Goal: Task Accomplishment & Management: Use online tool/utility

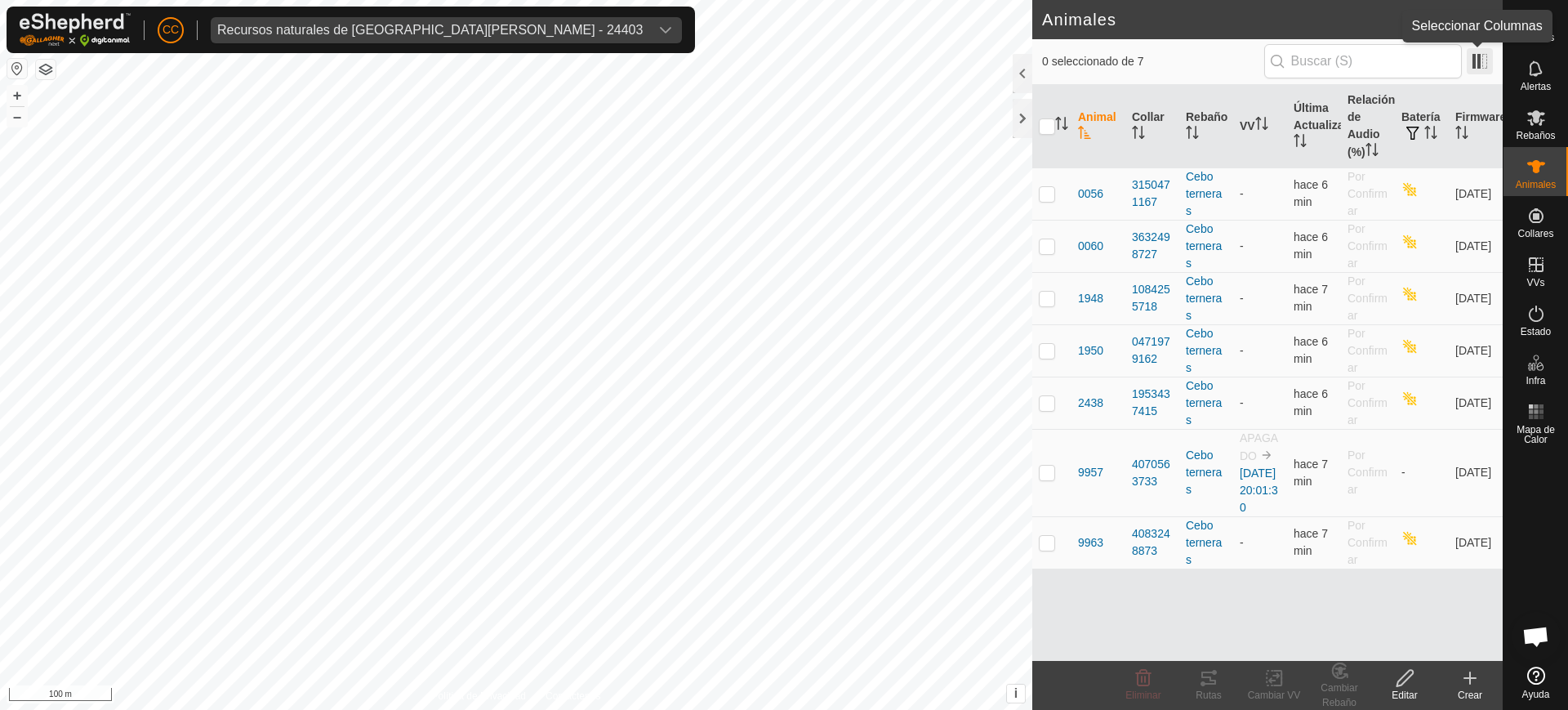
click at [1485, 69] on span at bounding box center [1480, 61] width 26 height 26
click at [415, 31] on div "Recursos naturales de [GEOGRAPHIC_DATA][PERSON_NAME] - 24403" at bounding box center [376, 29] width 318 height 13
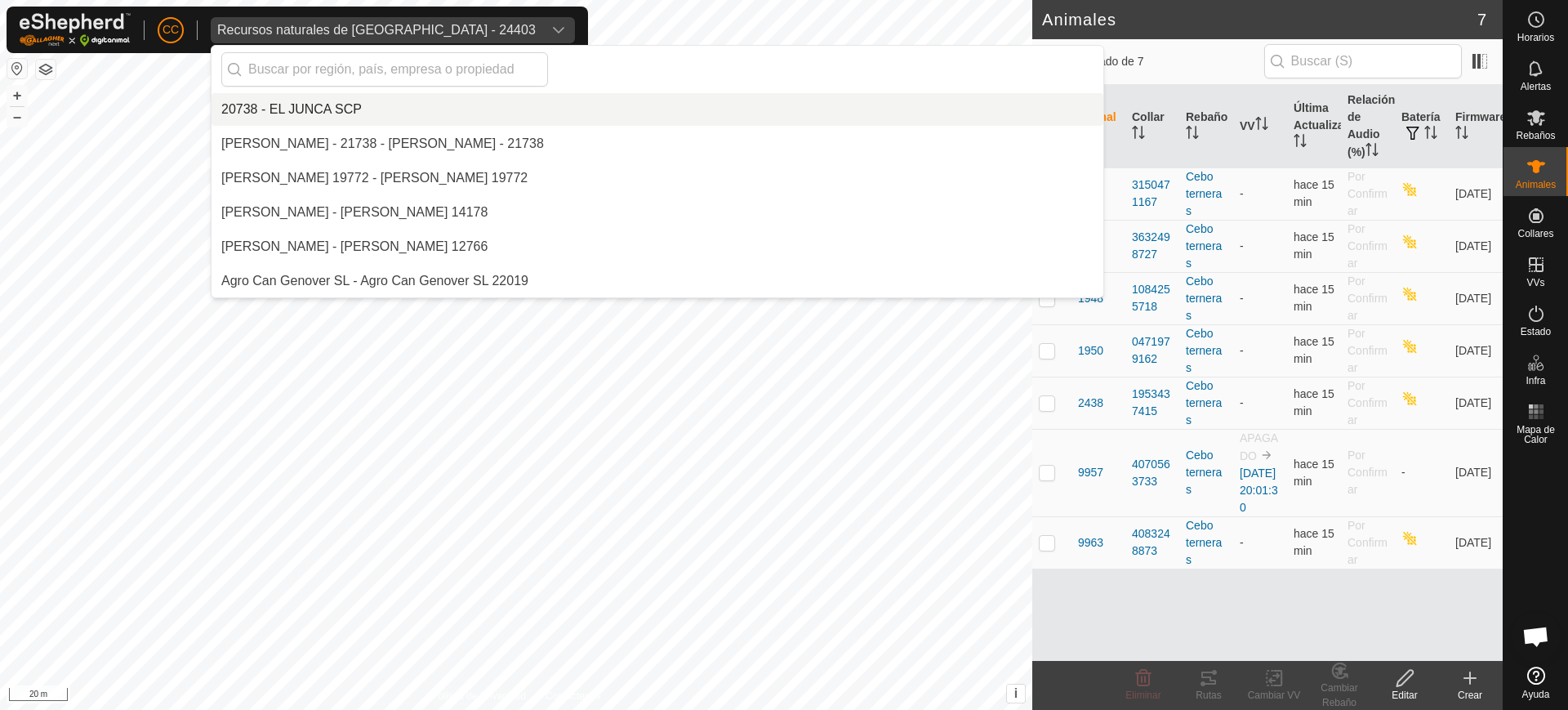
scroll to position [10364, 0]
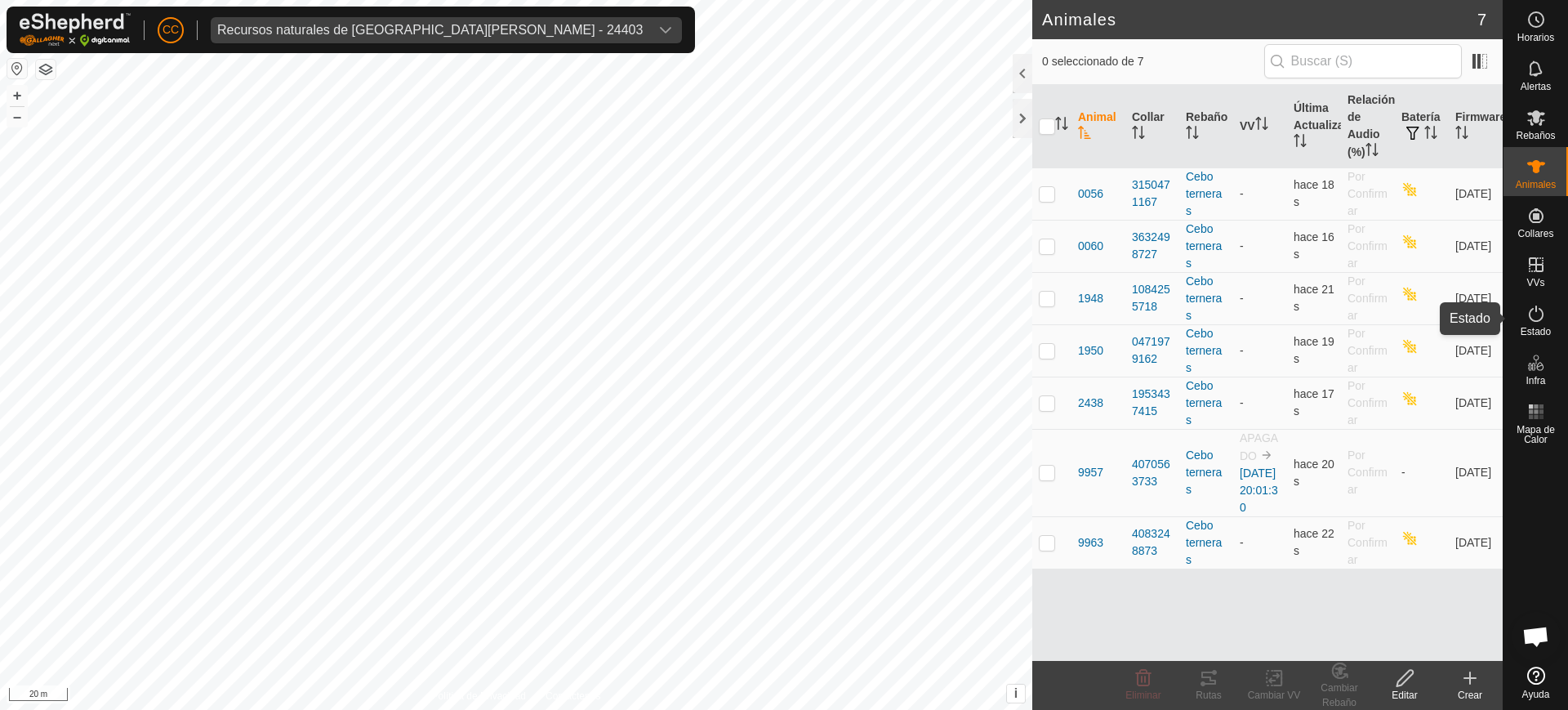
click at [1521, 324] on es-activation-svg-icon at bounding box center [1536, 313] width 29 height 26
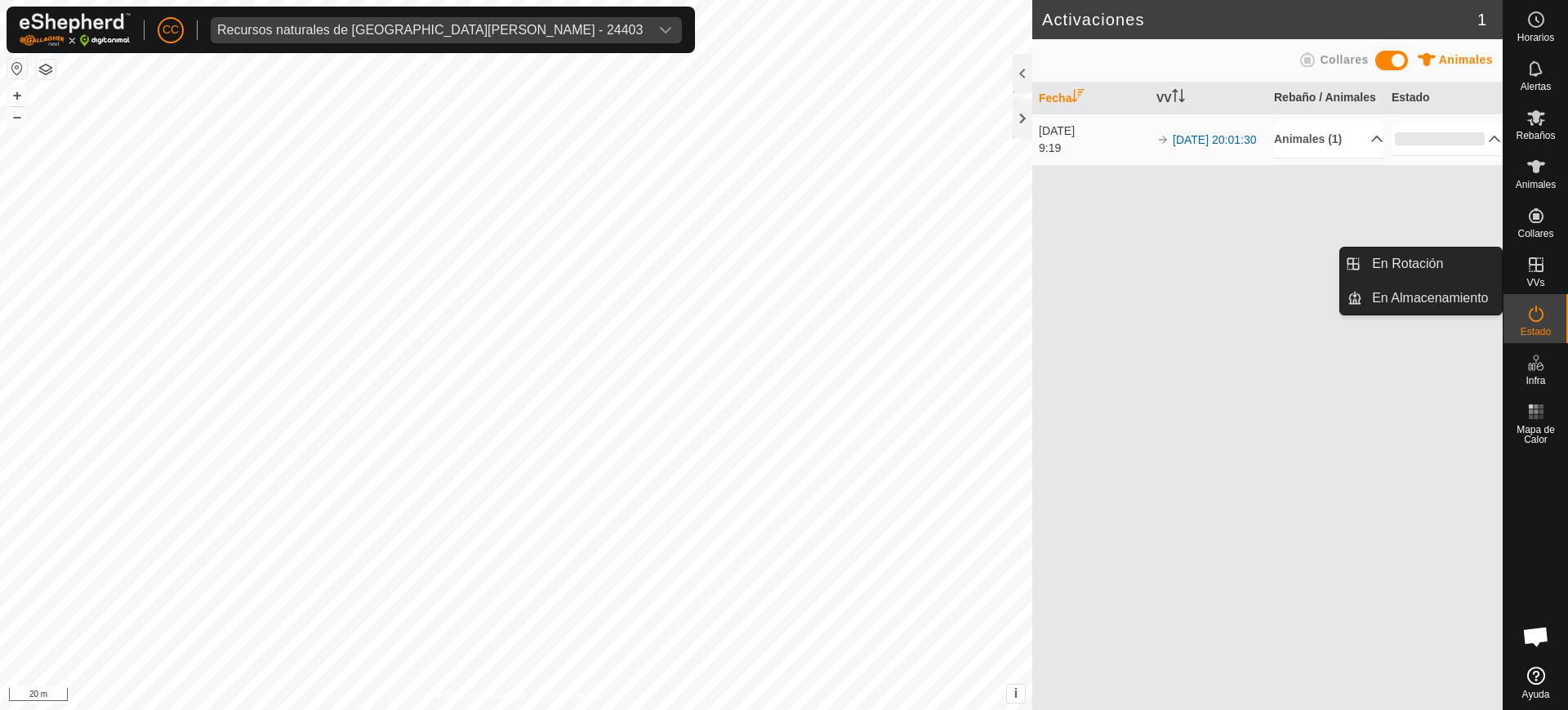
click at [1549, 265] on es-virtualpaddocks-svg-icon at bounding box center [1536, 264] width 29 height 26
click at [1539, 275] on es-virtualpaddocks-svg-icon at bounding box center [1536, 264] width 29 height 26
click at [1513, 268] on div "VVs" at bounding box center [1536, 269] width 65 height 49
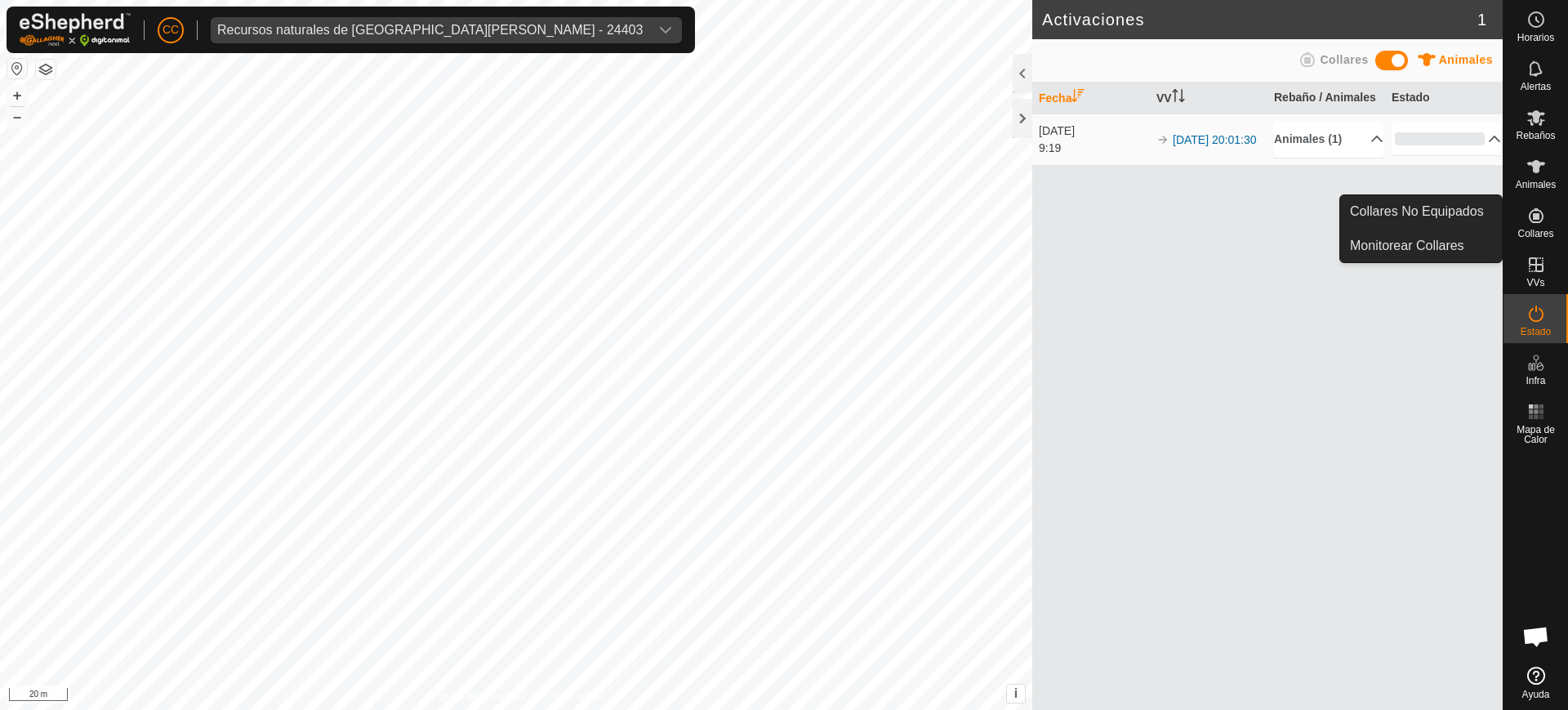
click at [1551, 229] on span "Collares" at bounding box center [1535, 234] width 36 height 10
click at [1542, 229] on span "Collares" at bounding box center [1535, 234] width 36 height 10
click at [1463, 212] on link "Collares No Equipados" at bounding box center [1420, 211] width 161 height 32
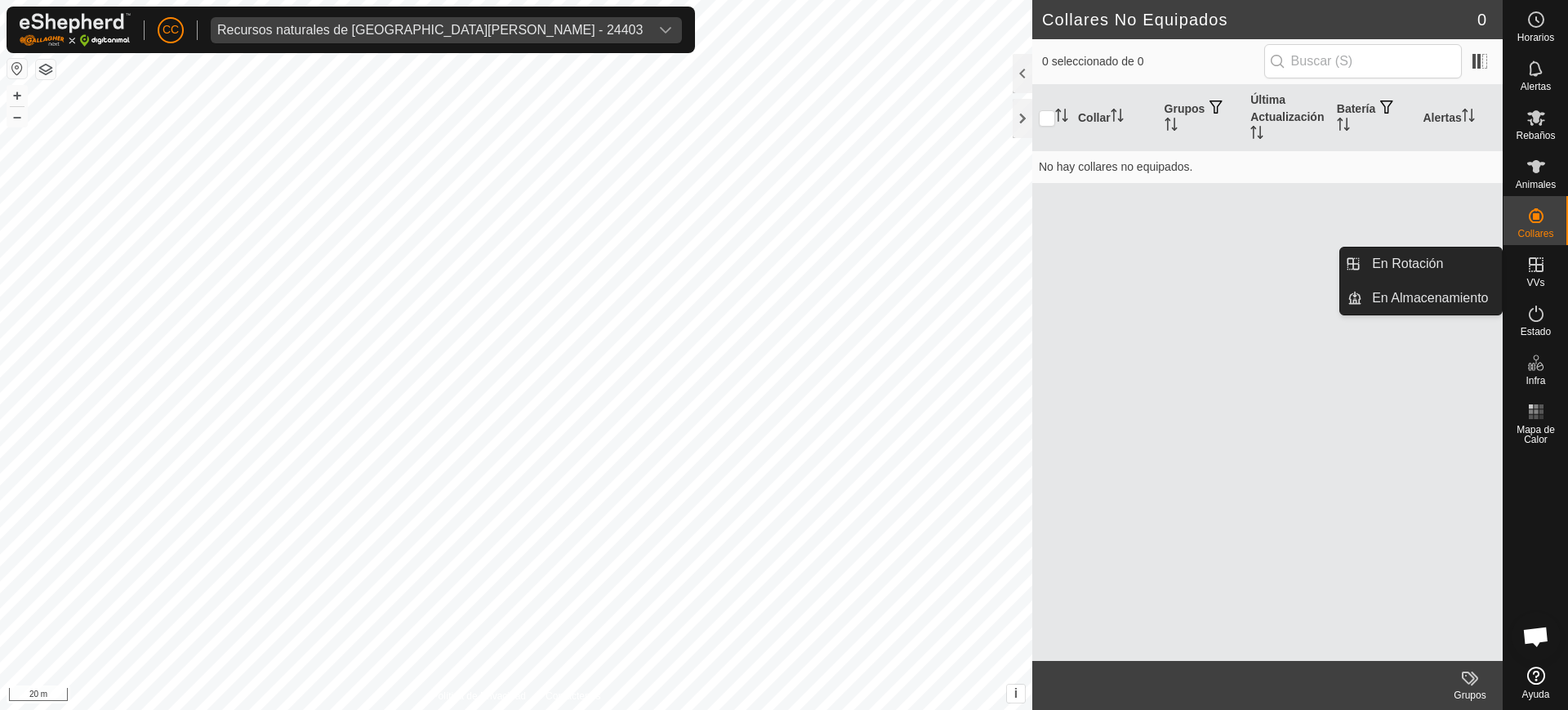
click at [1526, 271] on icon at bounding box center [1536, 264] width 20 height 20
click at [1450, 257] on link "En Rotación" at bounding box center [1432, 263] width 140 height 32
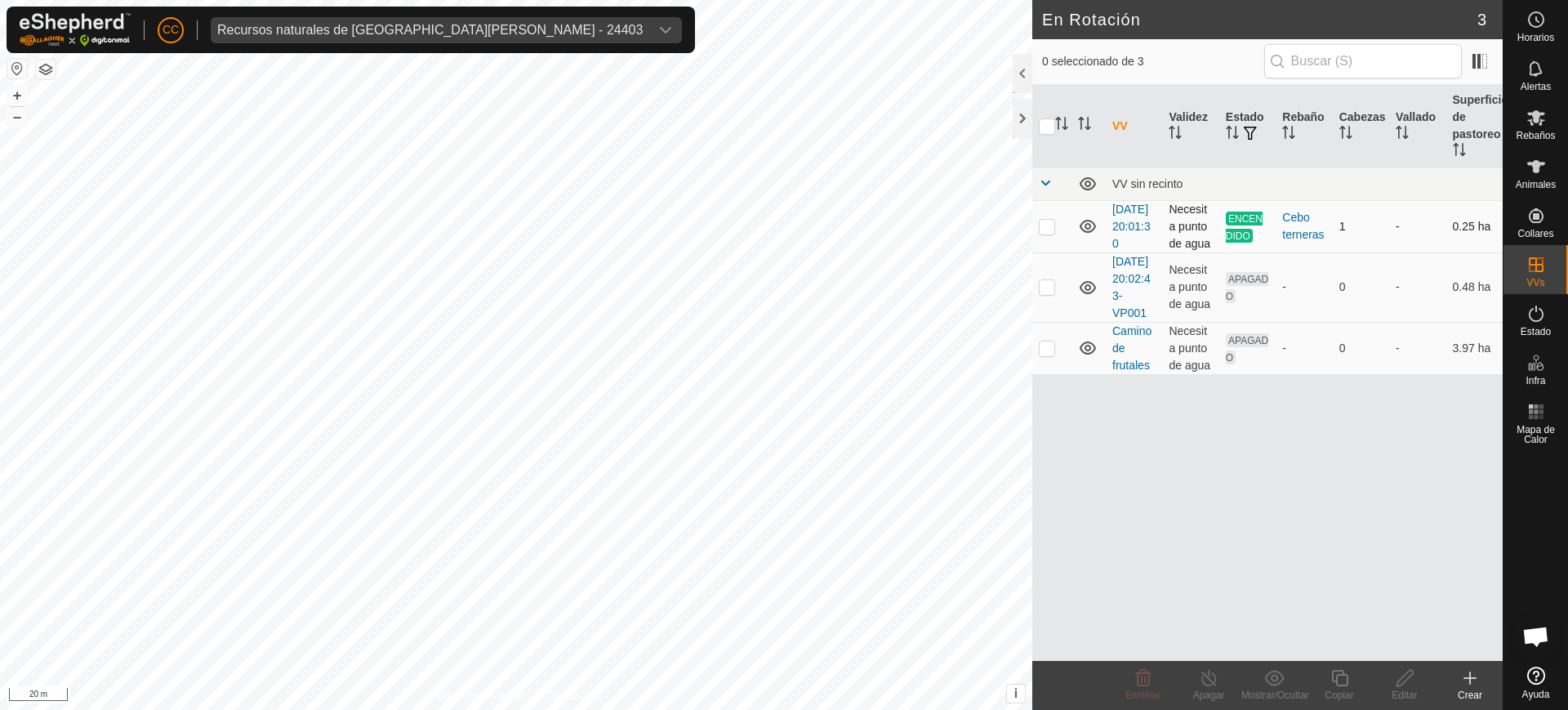
checkbox input "true"
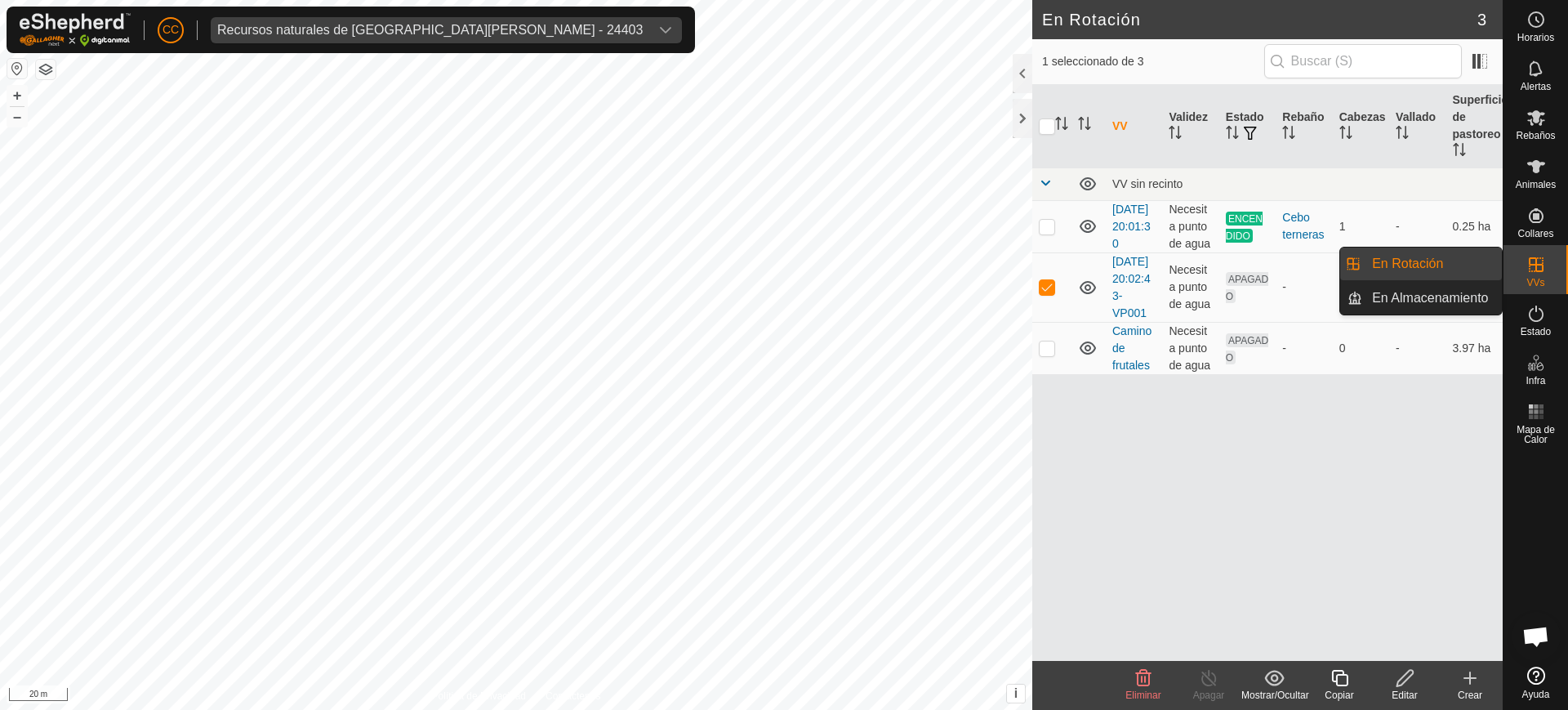
click at [1537, 274] on icon at bounding box center [1536, 264] width 20 height 20
click at [1451, 262] on link "En Rotación" at bounding box center [1432, 263] width 140 height 32
click at [1392, 266] on link "En Rotación" at bounding box center [1432, 263] width 140 height 32
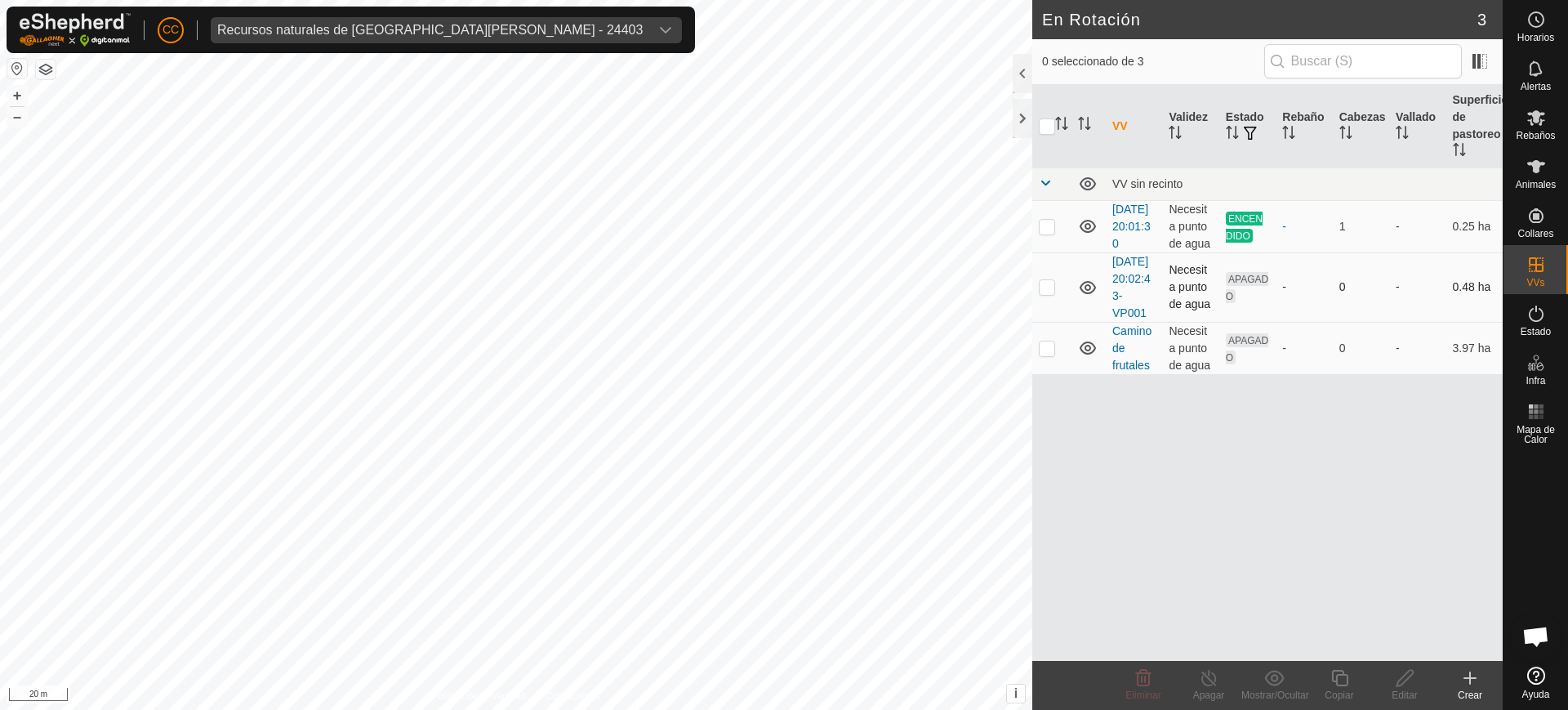
click at [1053, 320] on td at bounding box center [1052, 287] width 39 height 70
checkbox input "true"
click at [1541, 319] on icon at bounding box center [1536, 313] width 20 height 20
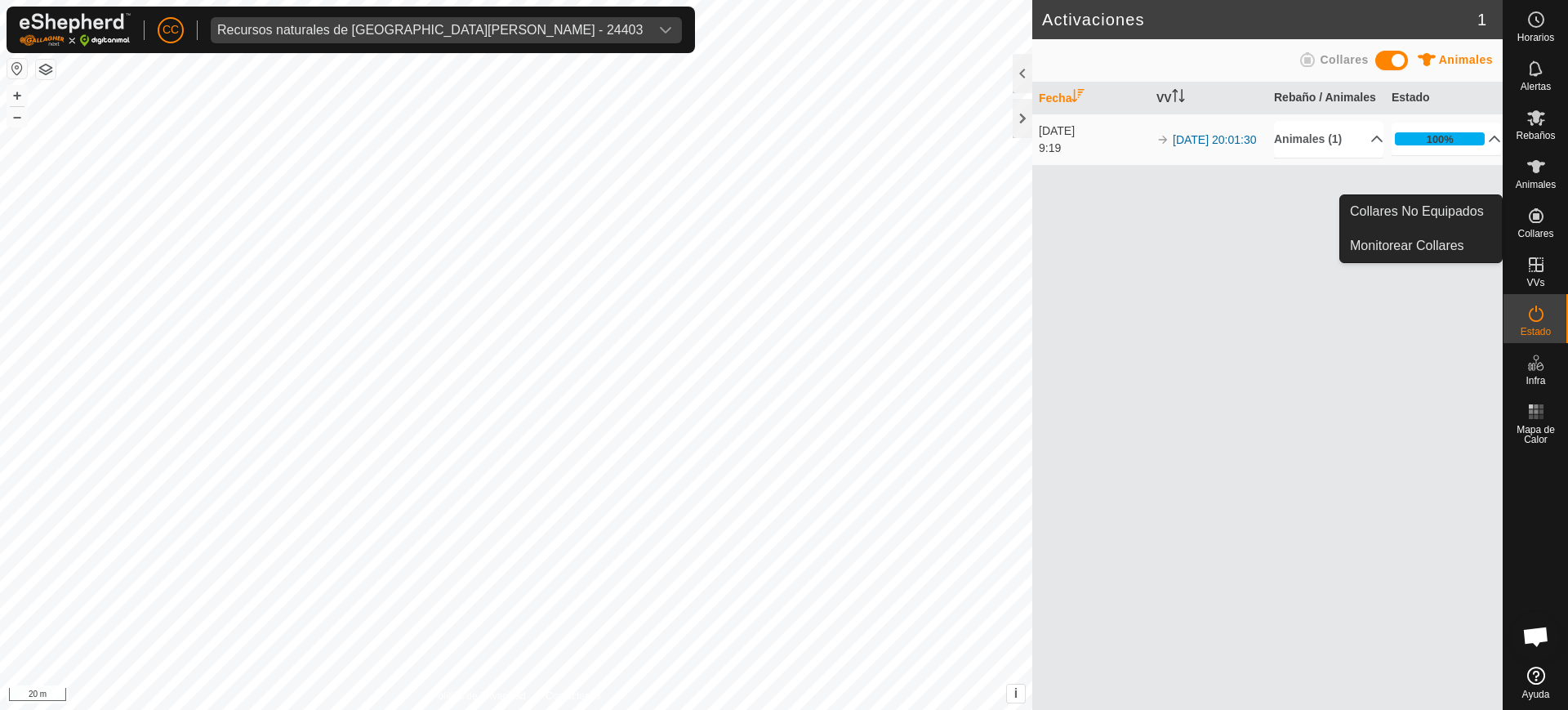
click at [1550, 229] on span "Collares" at bounding box center [1535, 234] width 36 height 10
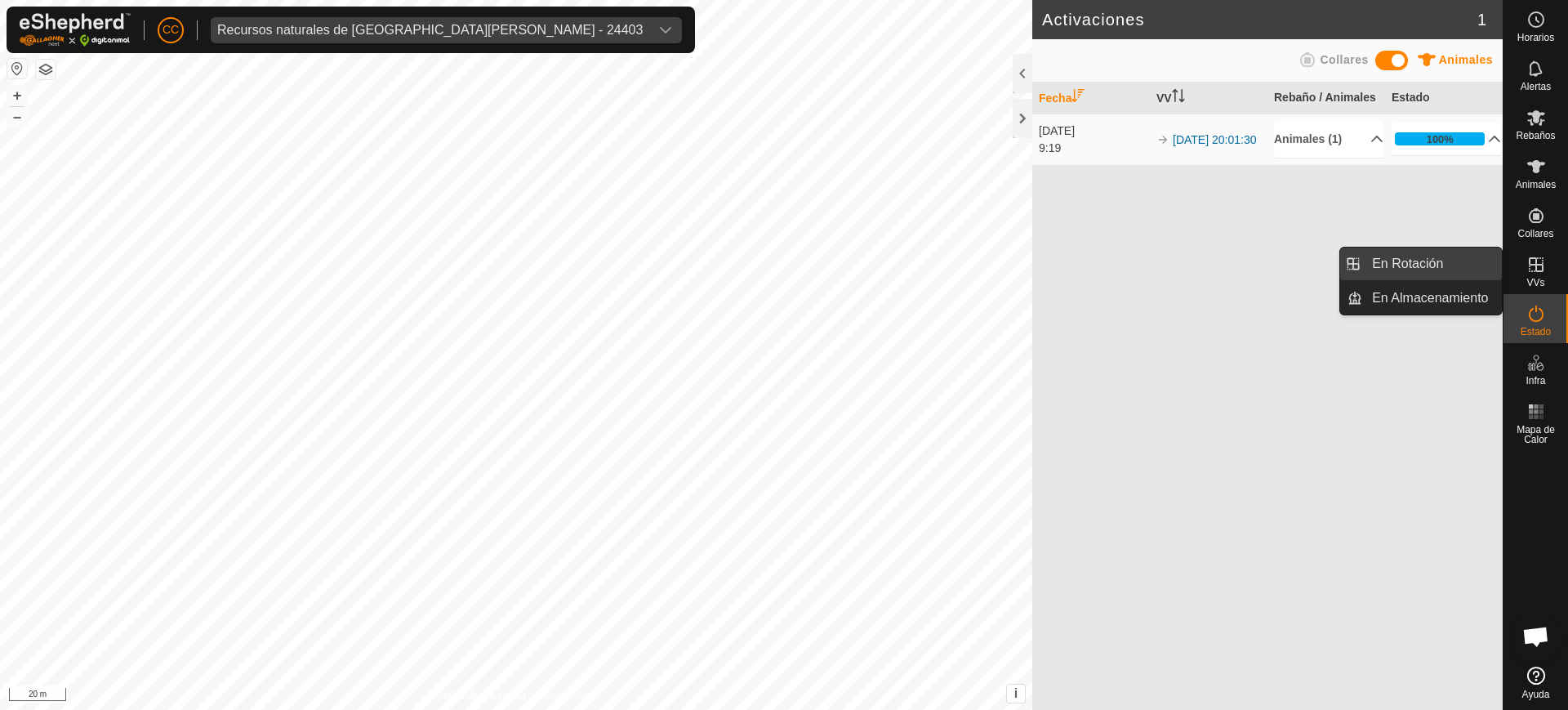
click at [1472, 262] on link "En Rotación" at bounding box center [1432, 263] width 140 height 32
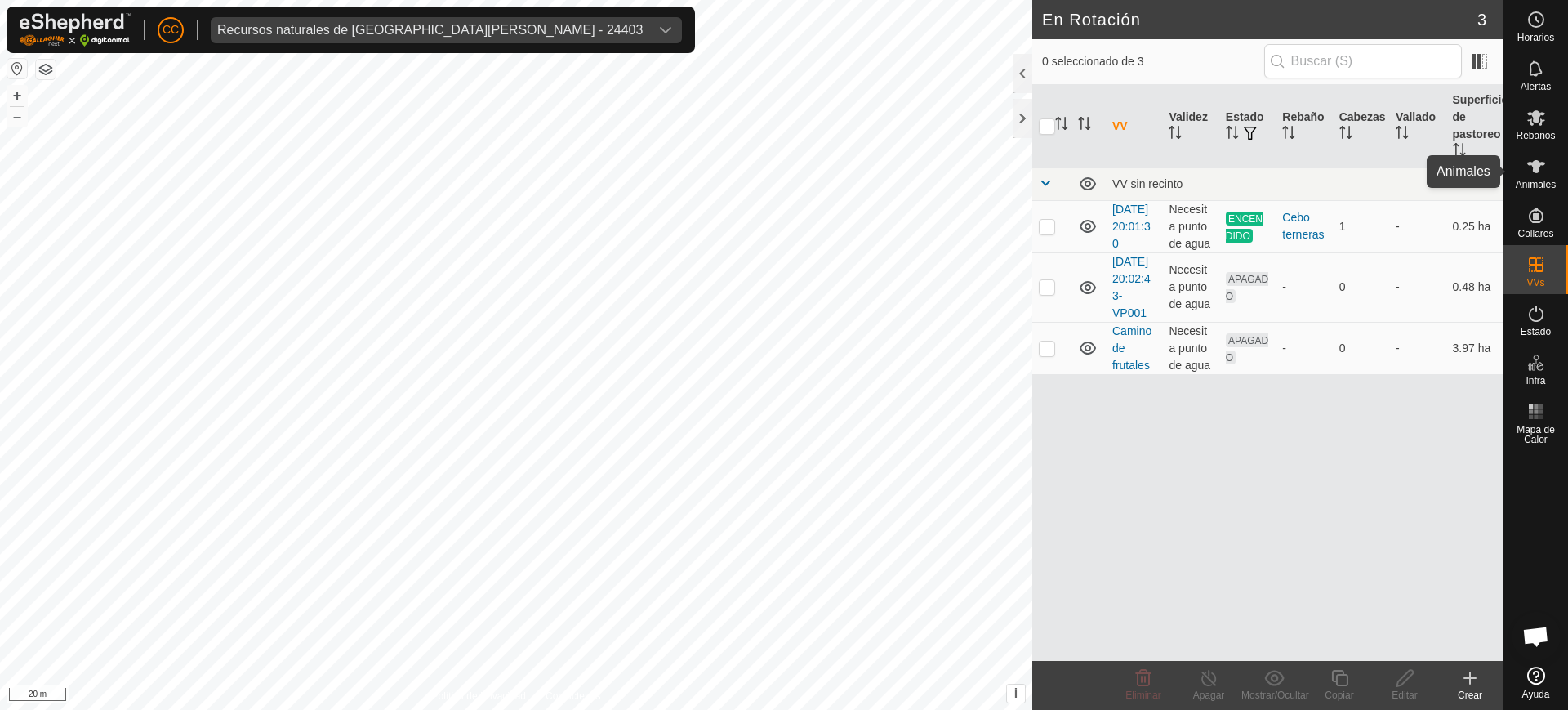
click at [1557, 181] on div "Animales" at bounding box center [1536, 171] width 65 height 49
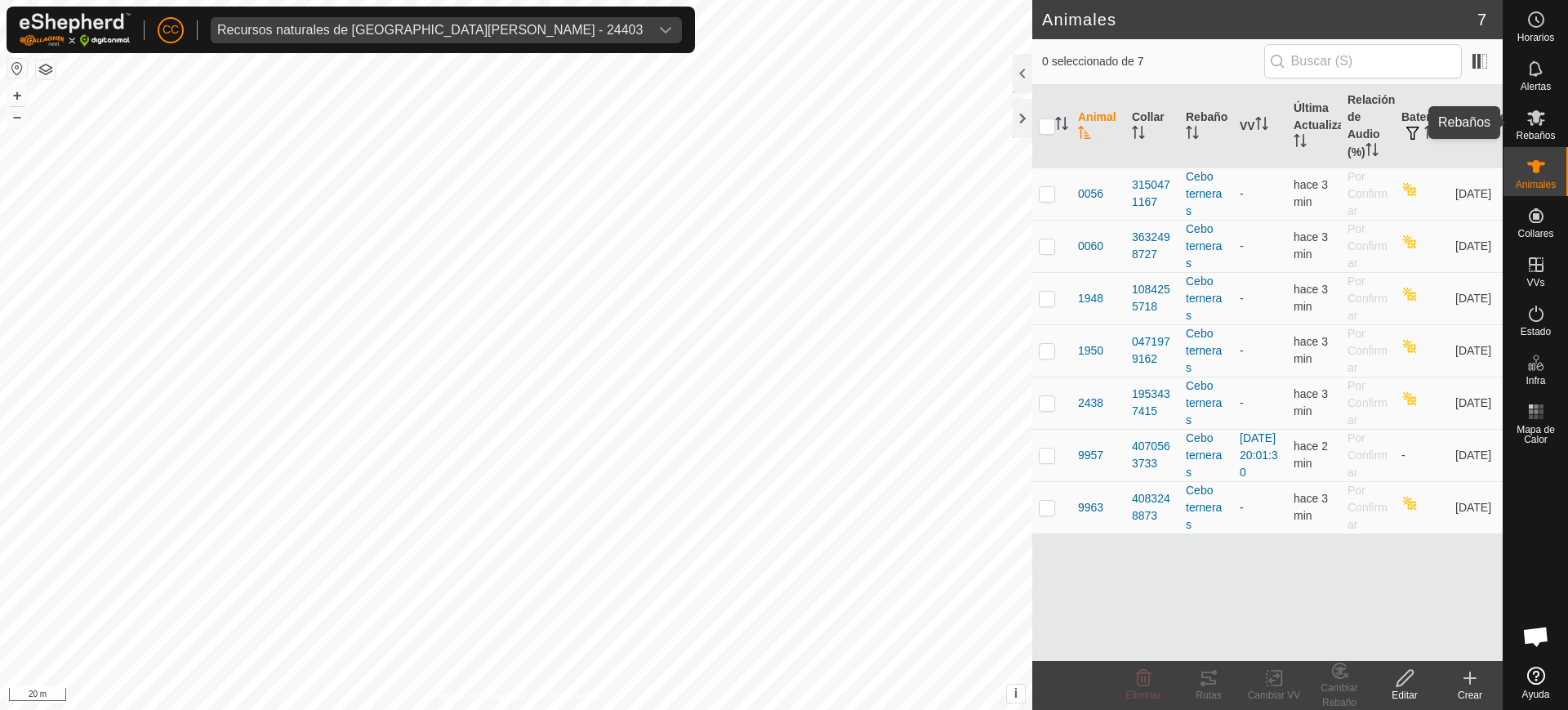
click at [1546, 111] on es-mob-svg-icon at bounding box center [1536, 118] width 29 height 26
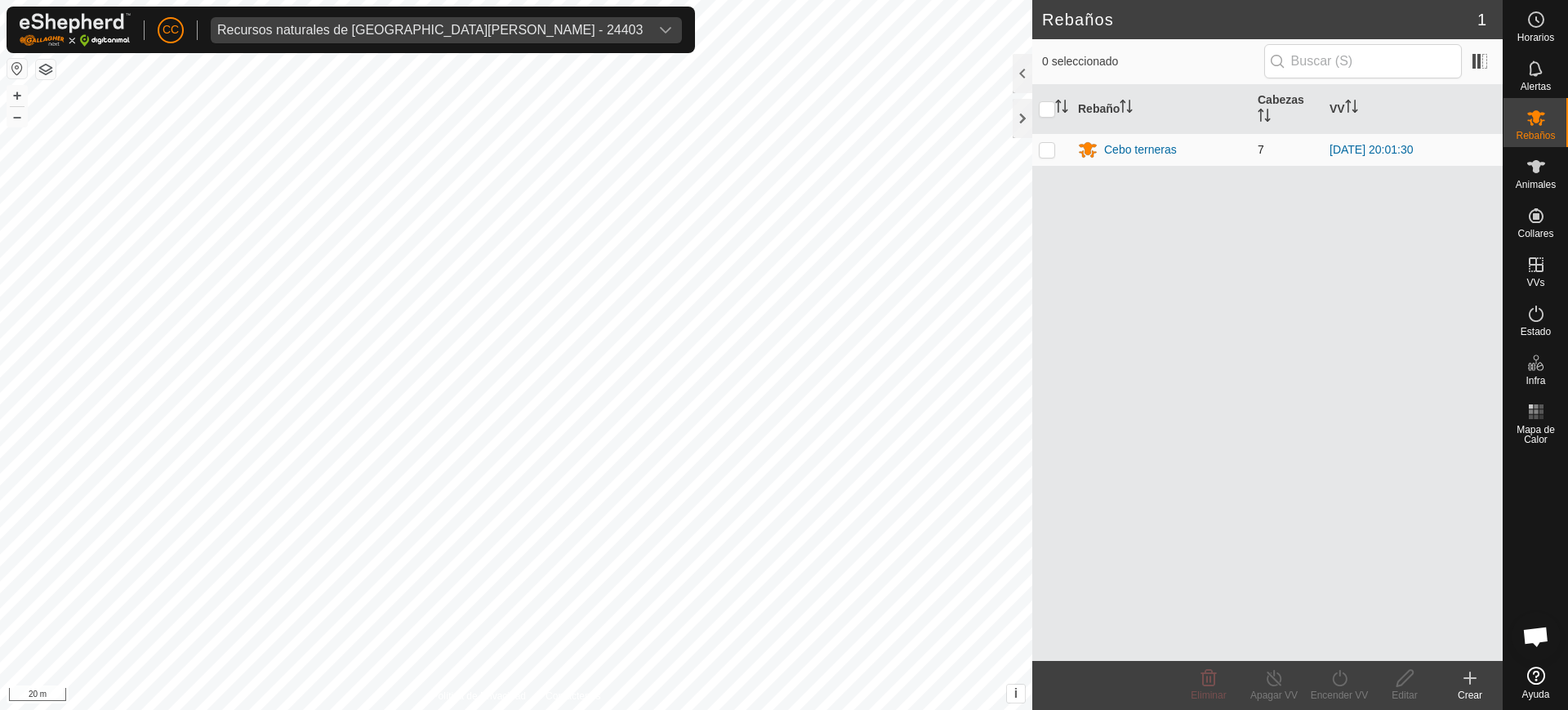
click at [1058, 155] on td at bounding box center [1052, 149] width 39 height 32
checkbox input "true"
click at [1538, 181] on span "Animales" at bounding box center [1536, 185] width 40 height 10
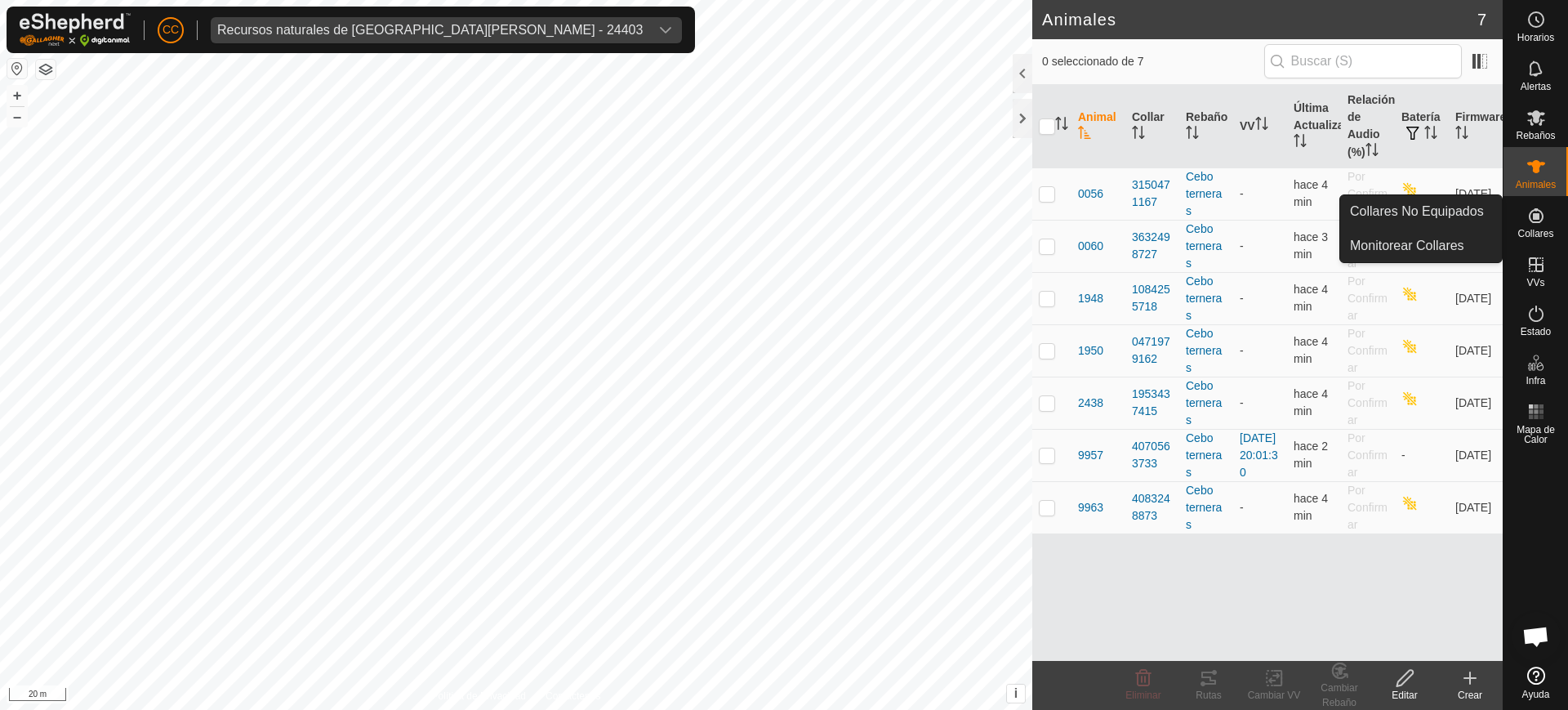
click at [1548, 232] on span "Collares" at bounding box center [1535, 234] width 36 height 10
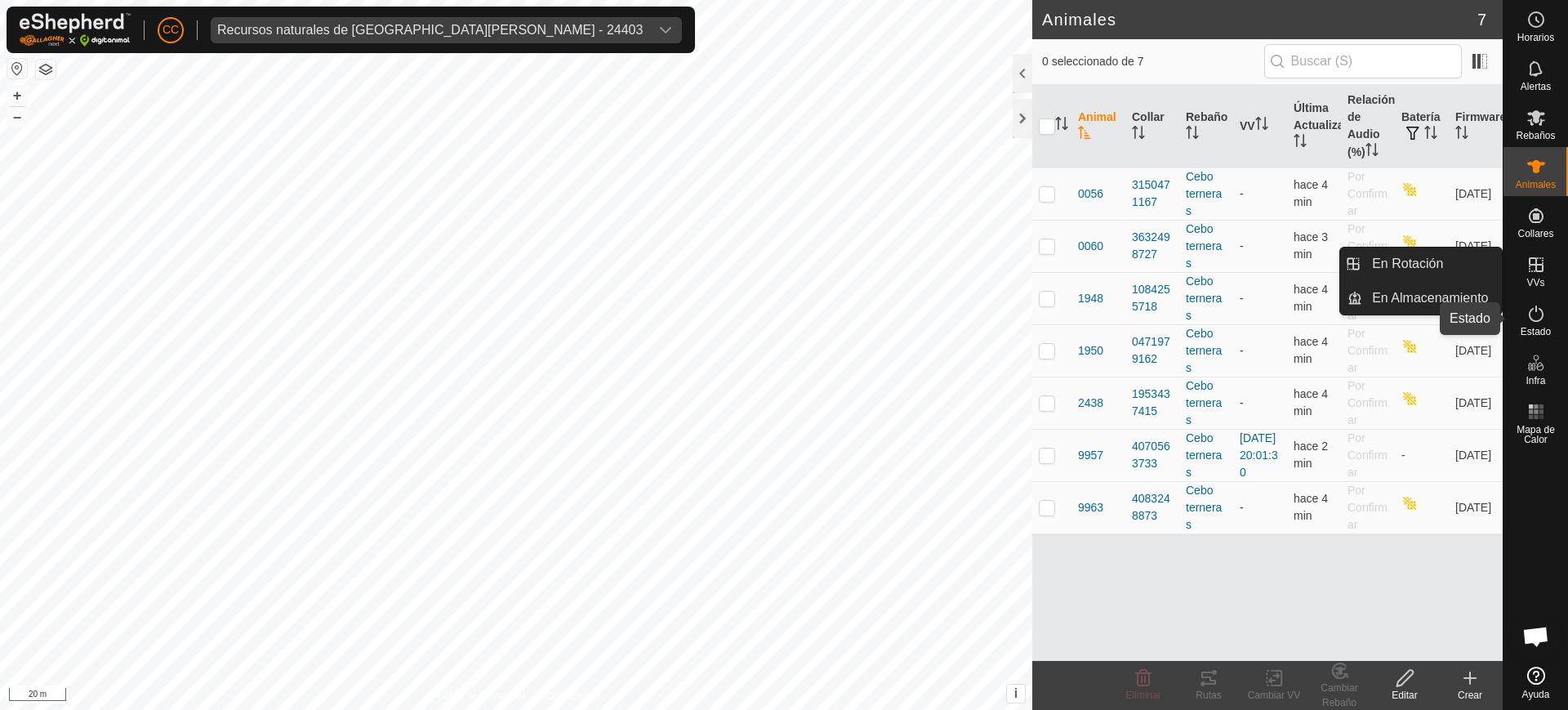
click at [1535, 331] on span "Estado" at bounding box center [1536, 332] width 30 height 10
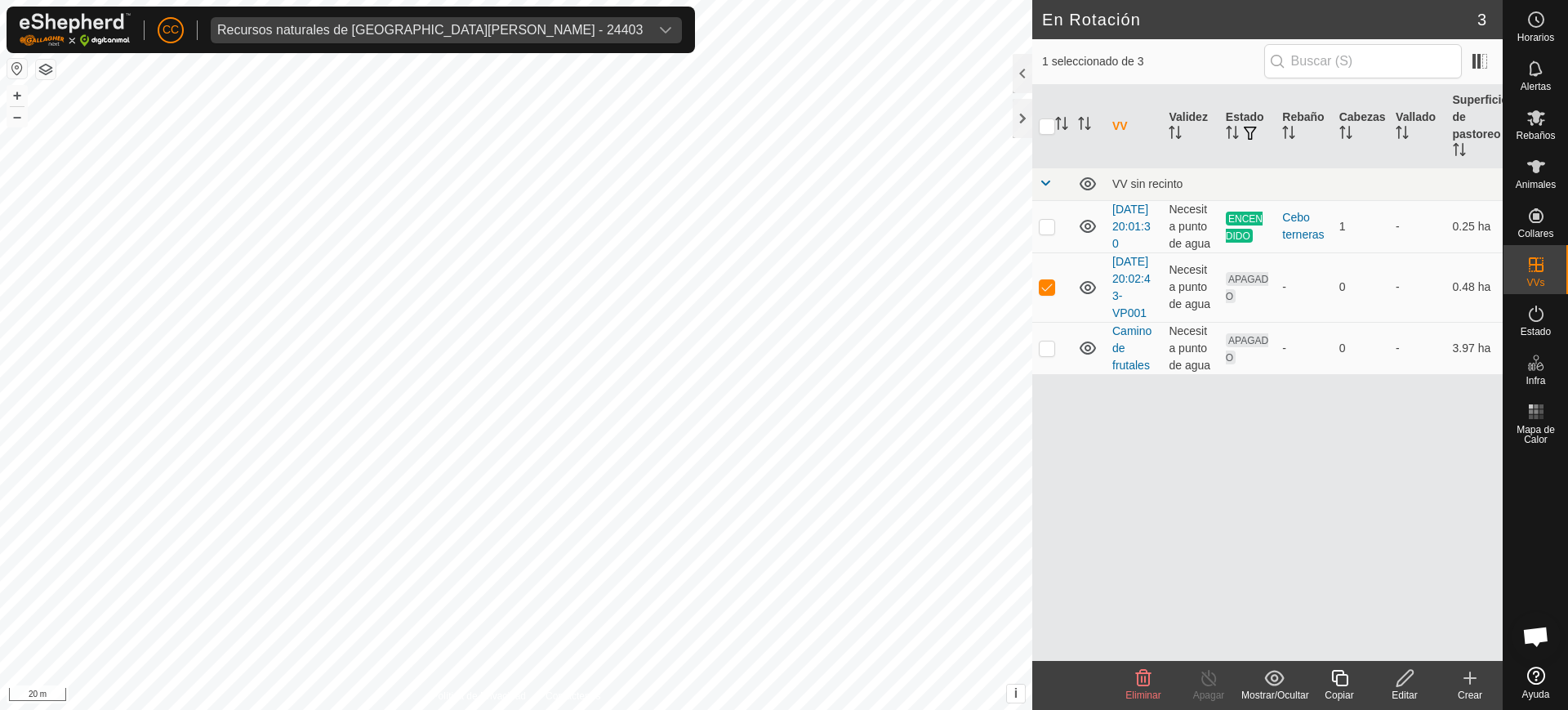
checkbox input "true"
checkbox input "false"
click at [1345, 688] on div "Copiar" at bounding box center [1339, 695] width 66 height 15
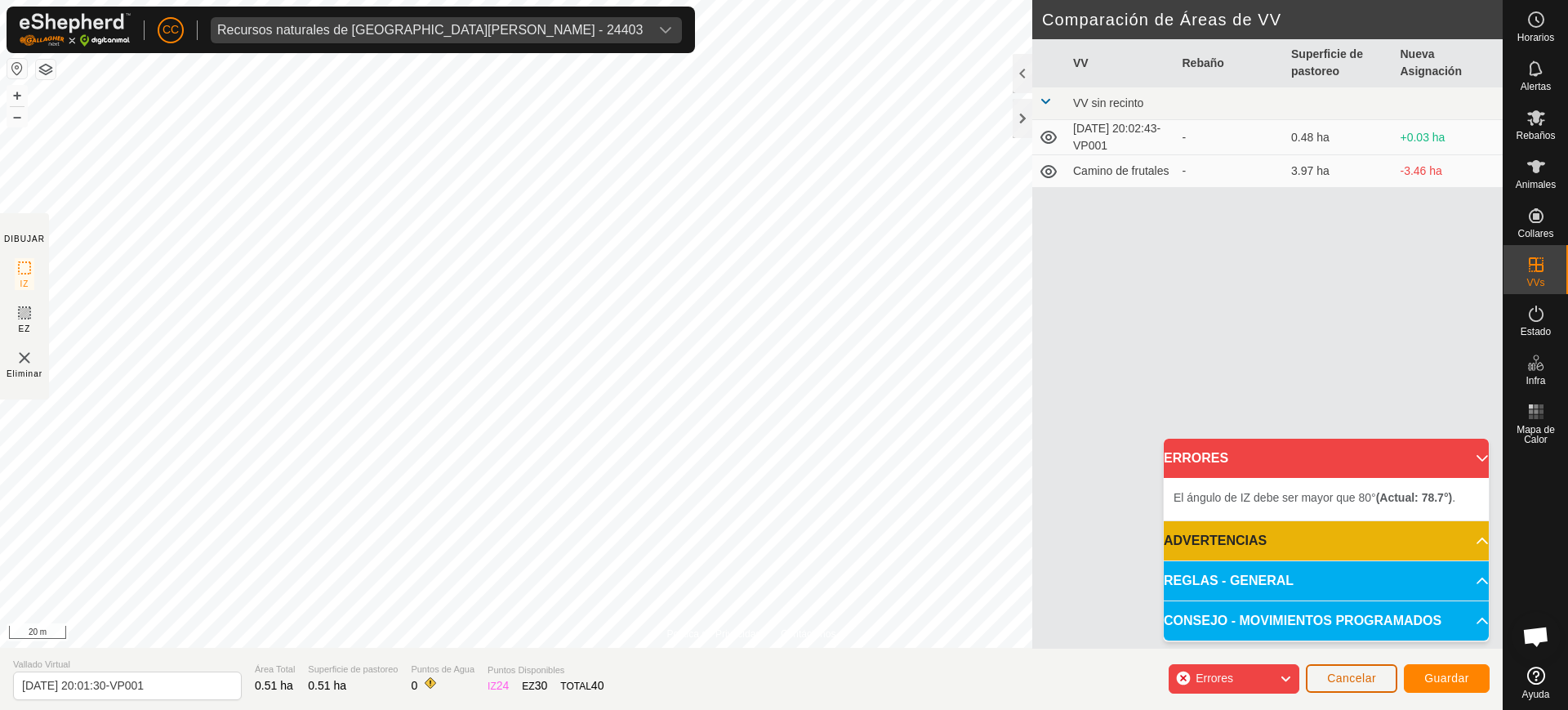
click at [1347, 678] on span "Cancelar" at bounding box center [1352, 678] width 49 height 13
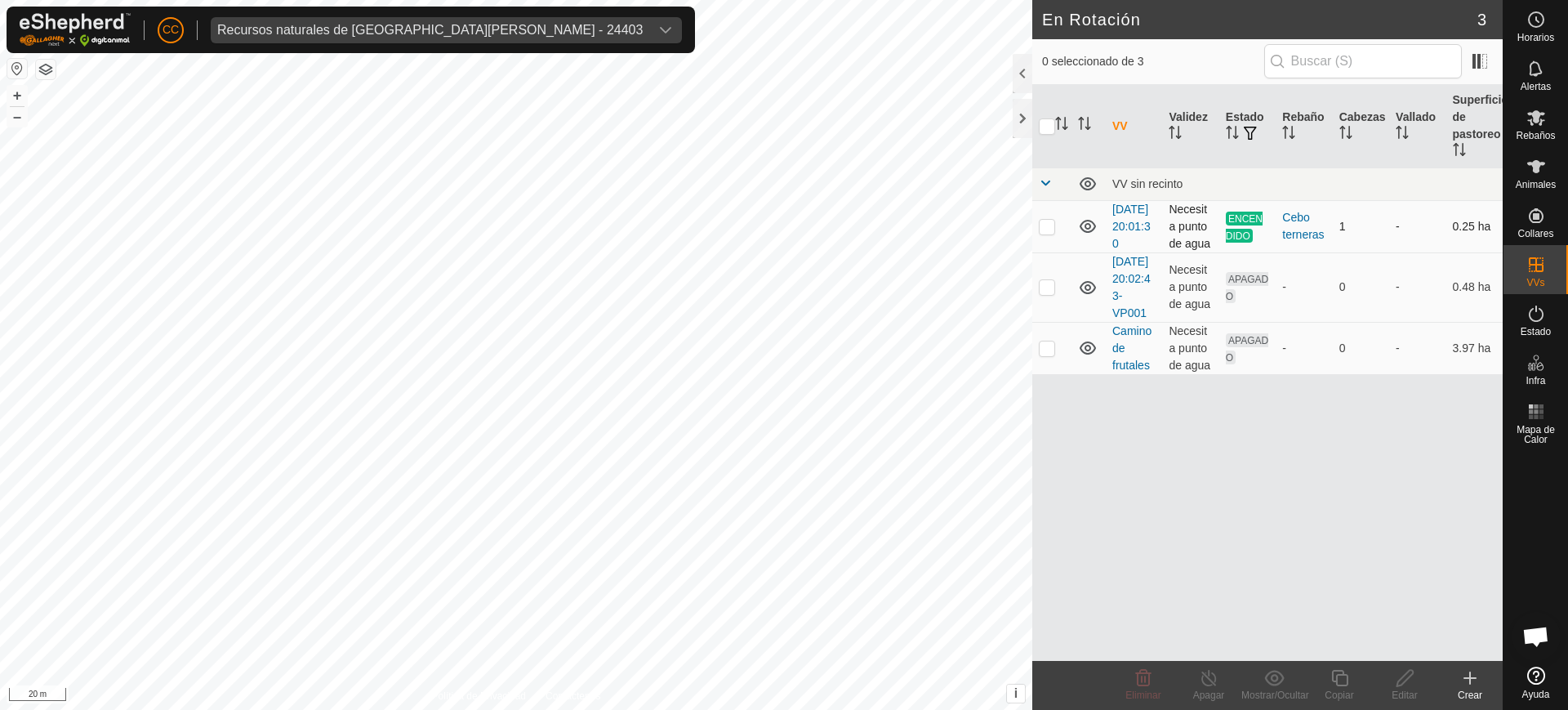
click at [1036, 220] on td at bounding box center [1052, 225] width 39 height 52
checkbox input "true"
click at [1339, 681] on icon at bounding box center [1339, 679] width 21 height 20
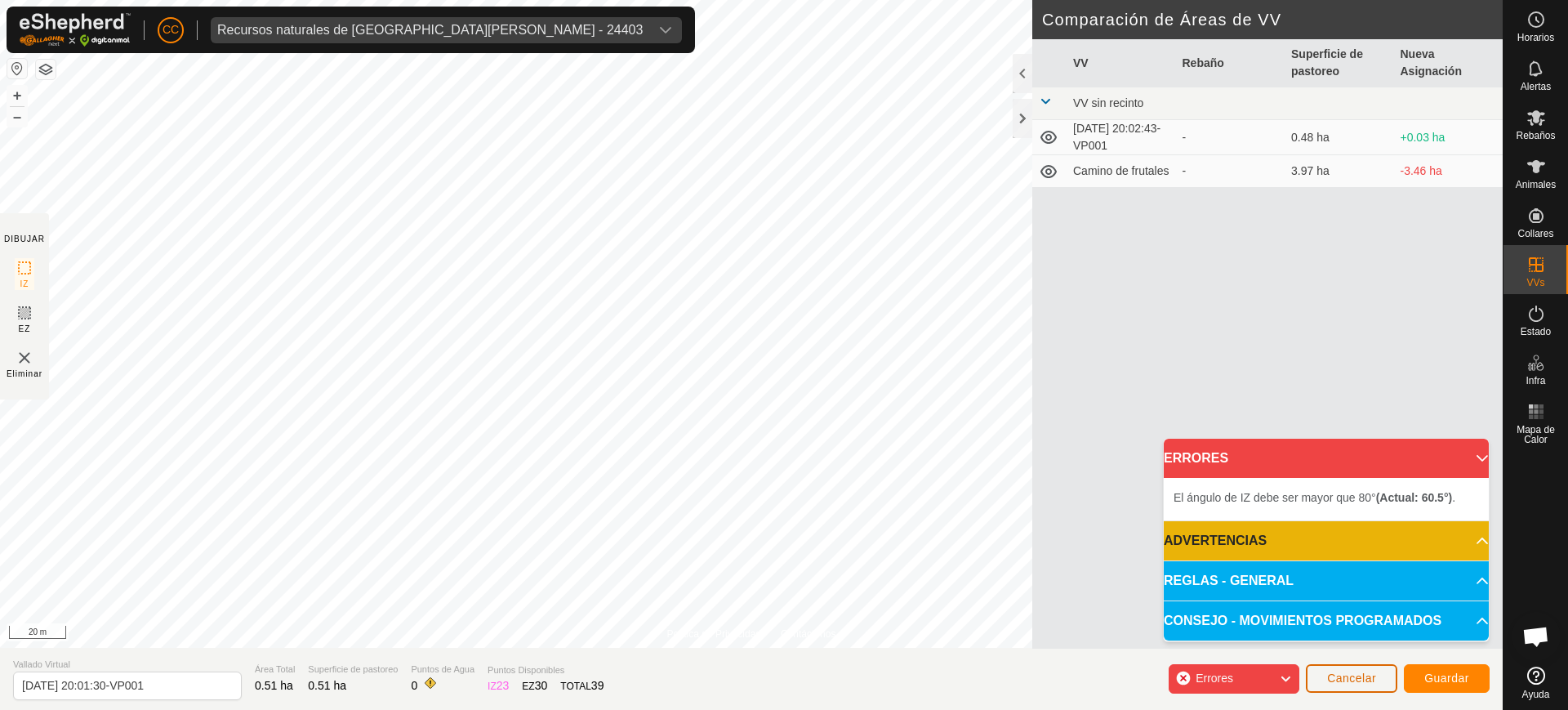
click at [1344, 680] on span "Cancelar" at bounding box center [1352, 678] width 49 height 13
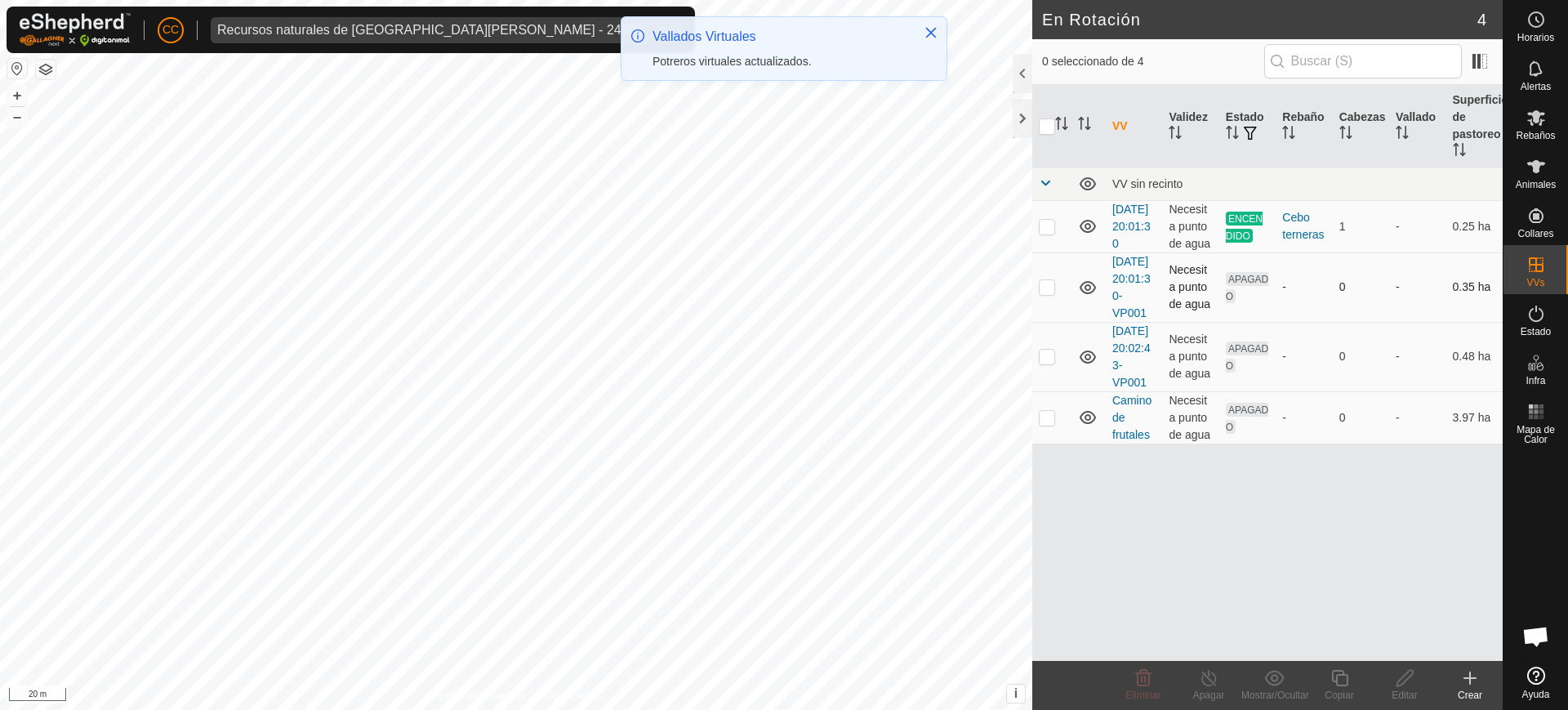
click at [1045, 294] on p-checkbox at bounding box center [1046, 286] width 17 height 13
checkbox input "true"
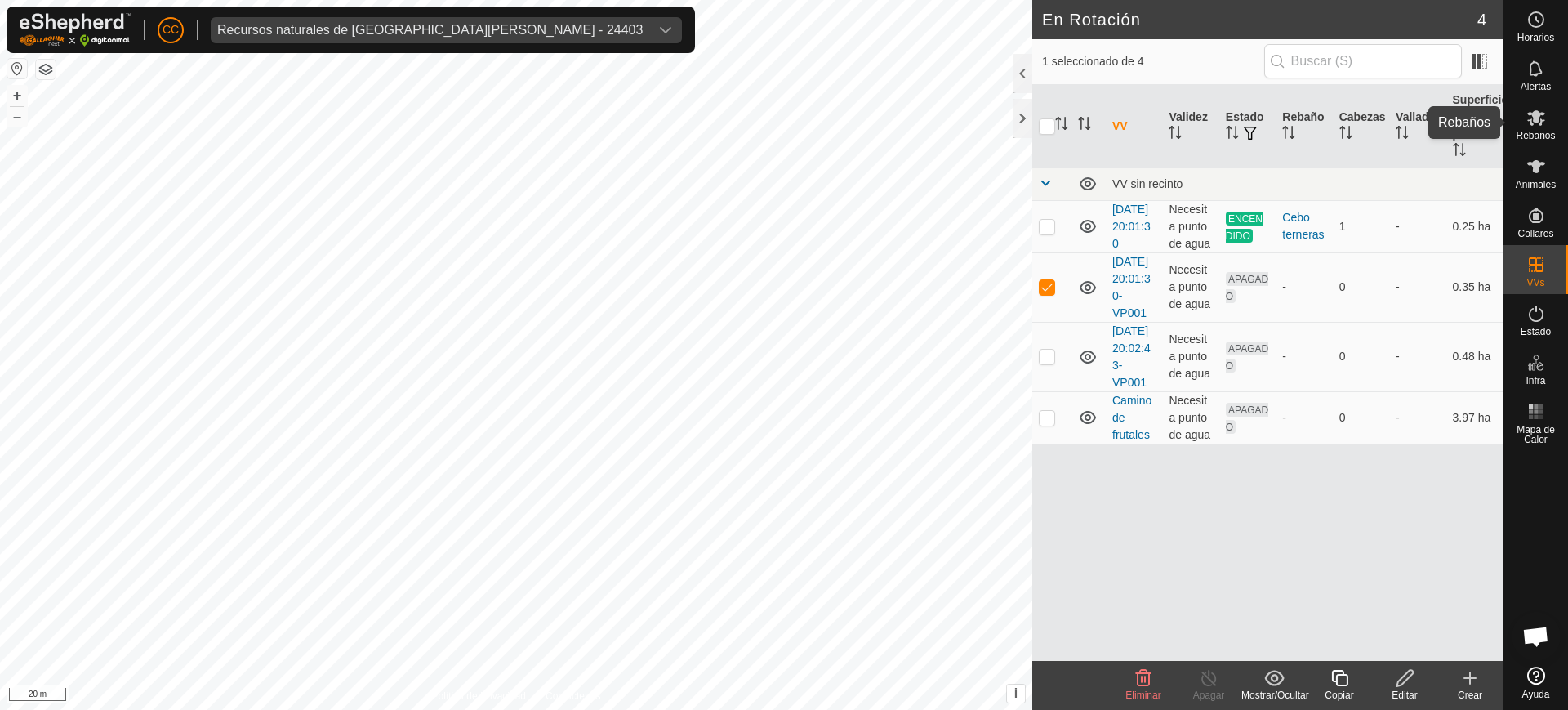
click at [1545, 125] on icon at bounding box center [1536, 118] width 20 height 20
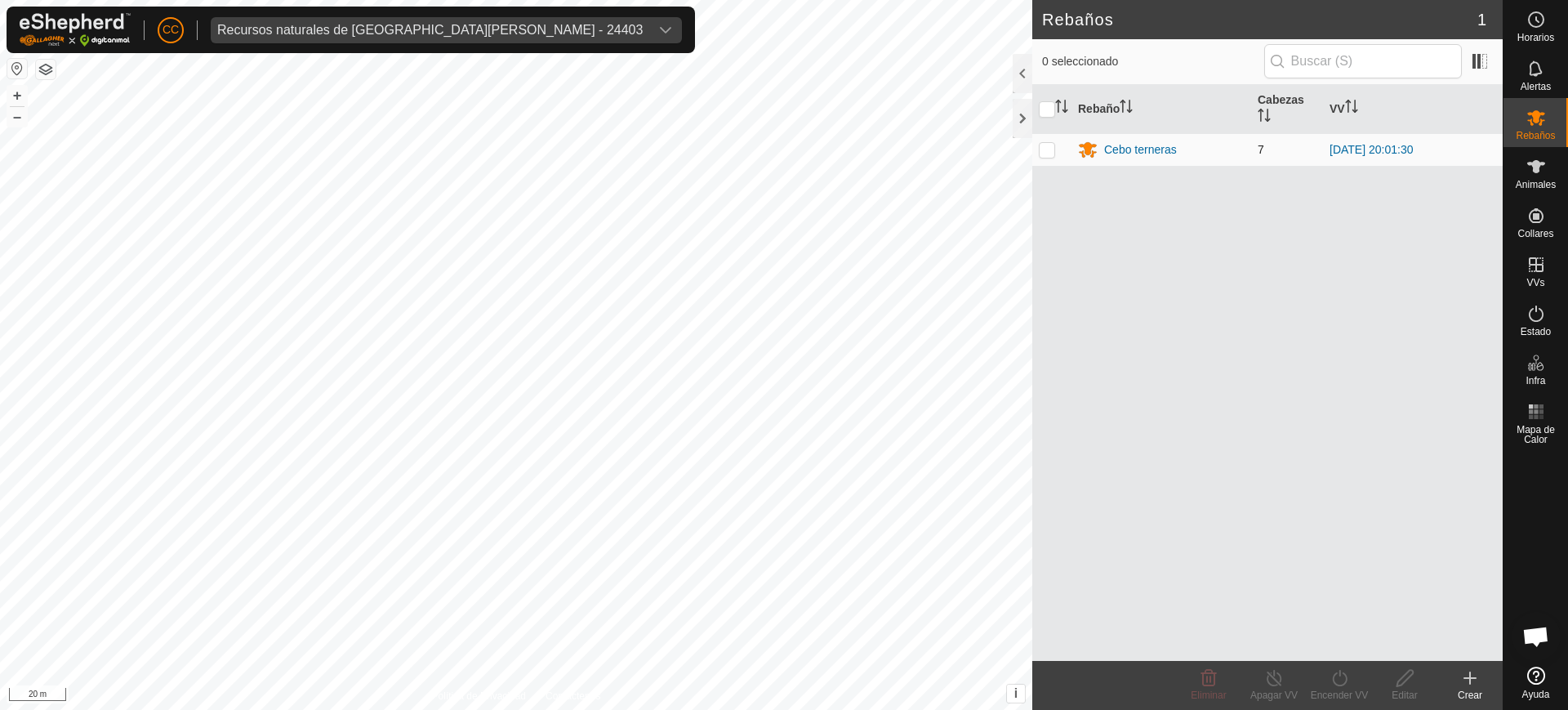
click at [1047, 147] on p-checkbox at bounding box center [1046, 149] width 17 height 13
checkbox input "true"
click at [1334, 675] on icon at bounding box center [1339, 678] width 15 height 17
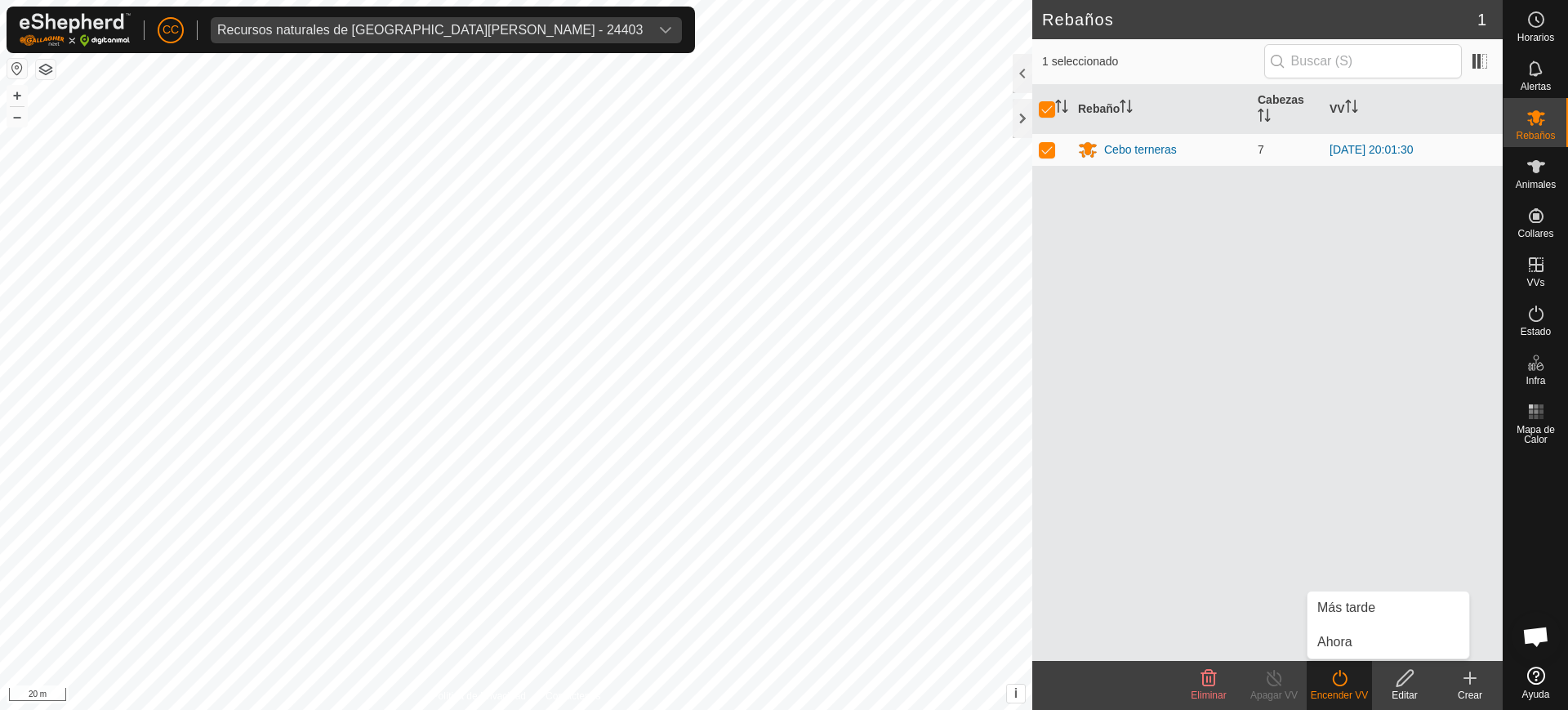
click at [1242, 477] on div "Rebaño Cabezas VV Cebo terneras 7 2025-09-14 20:01:30" at bounding box center [1268, 373] width 471 height 576
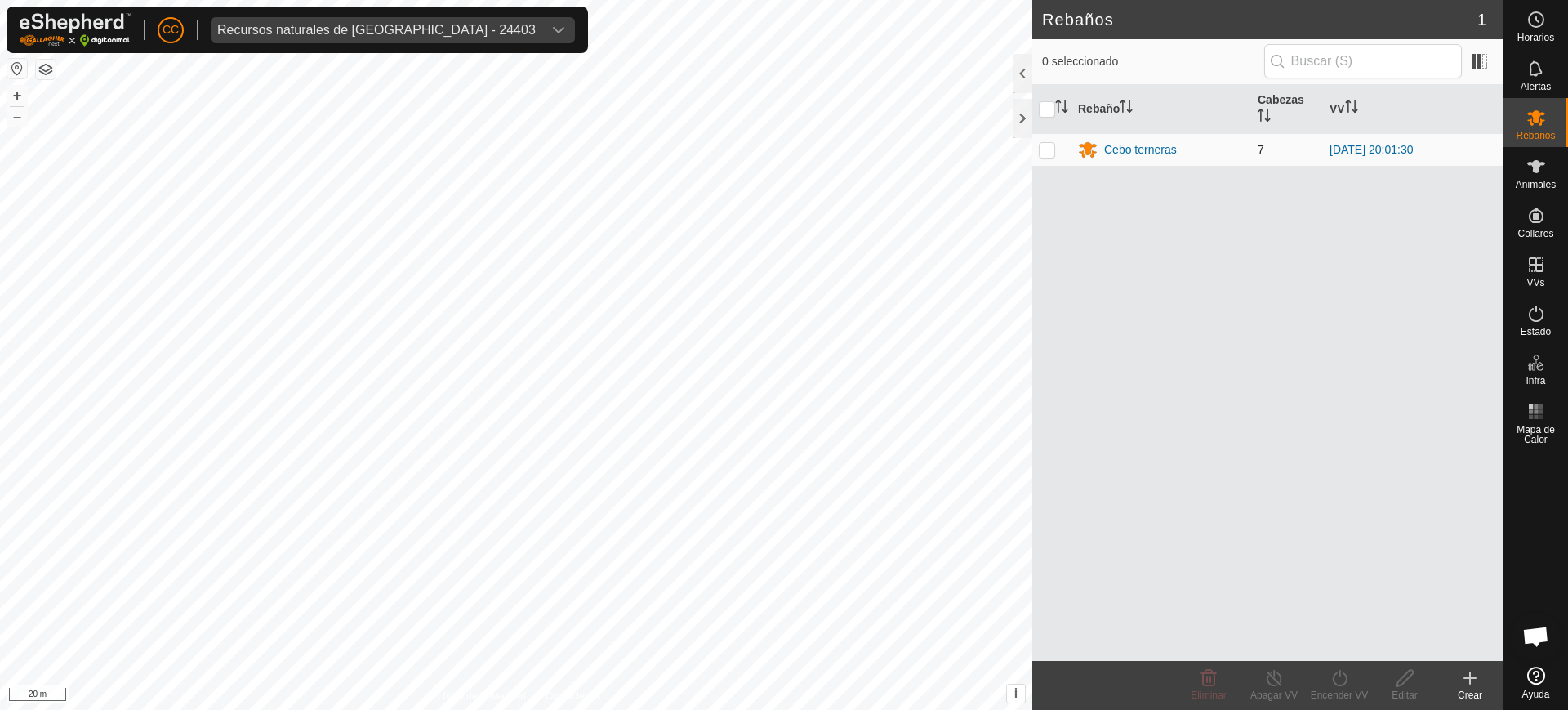
click at [1046, 157] on td at bounding box center [1052, 149] width 39 height 32
checkbox input "true"
click at [1044, 157] on td at bounding box center [1052, 149] width 39 height 32
checkbox input "false"
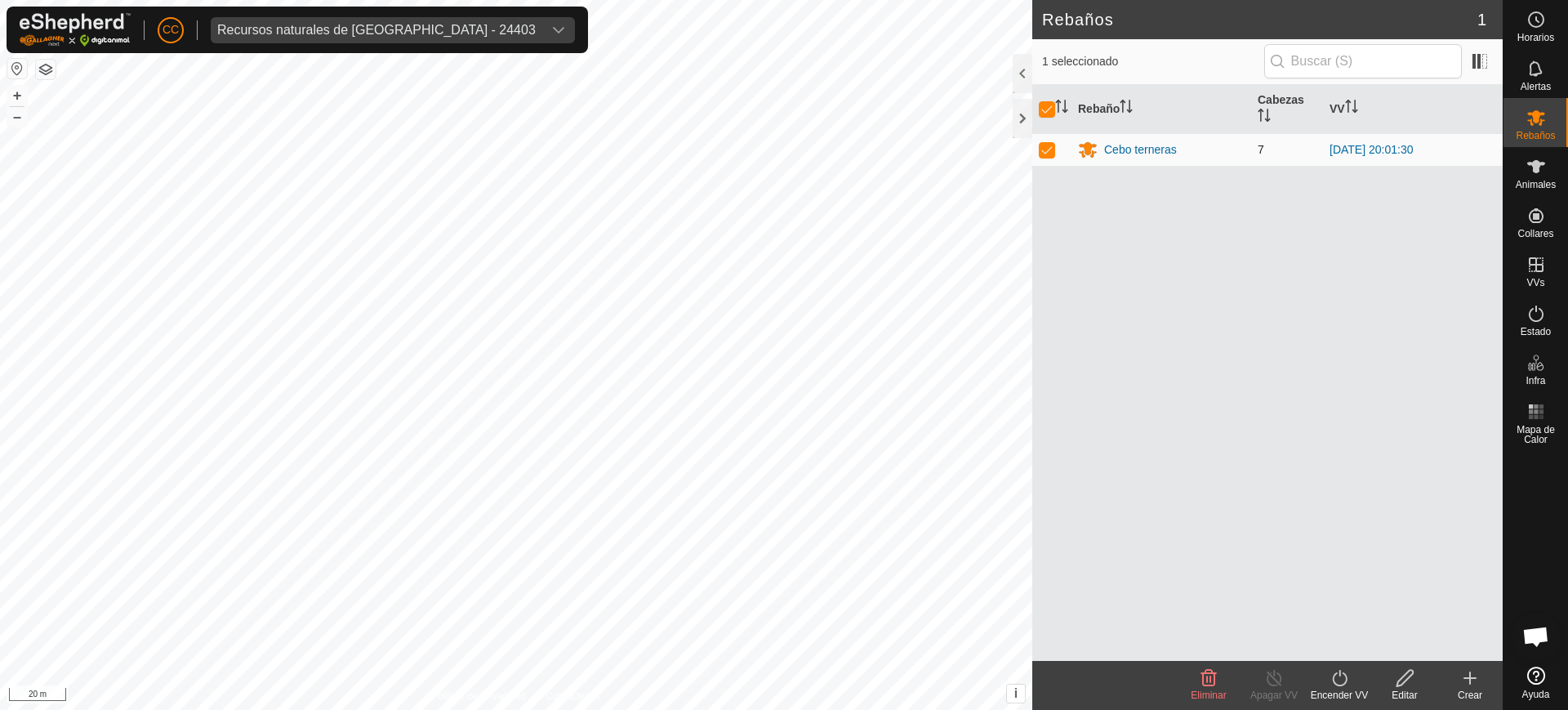
checkbox input "false"
click at [1044, 157] on td at bounding box center [1052, 149] width 39 height 32
checkbox input "true"
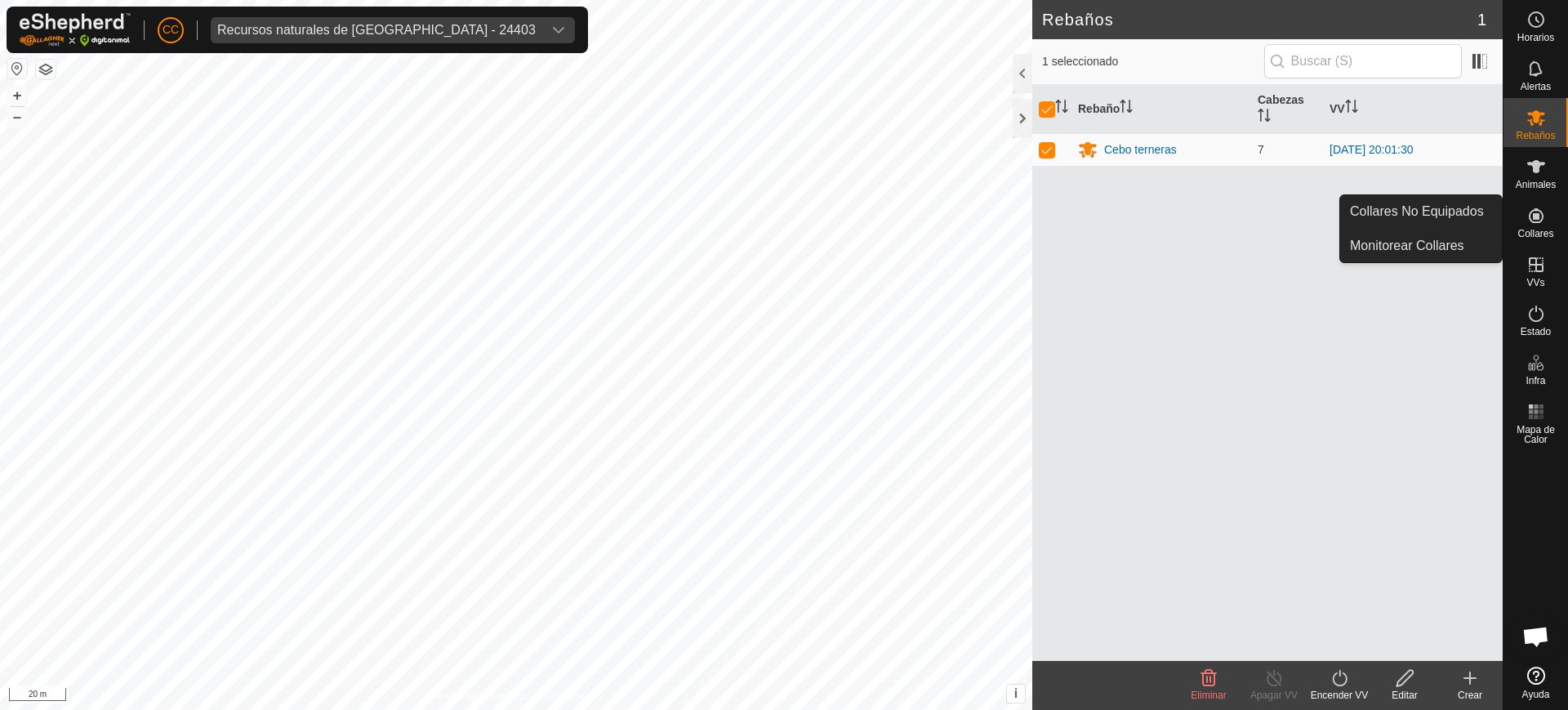
click at [1344, 695] on div "Encender VV" at bounding box center [1339, 695] width 66 height 15
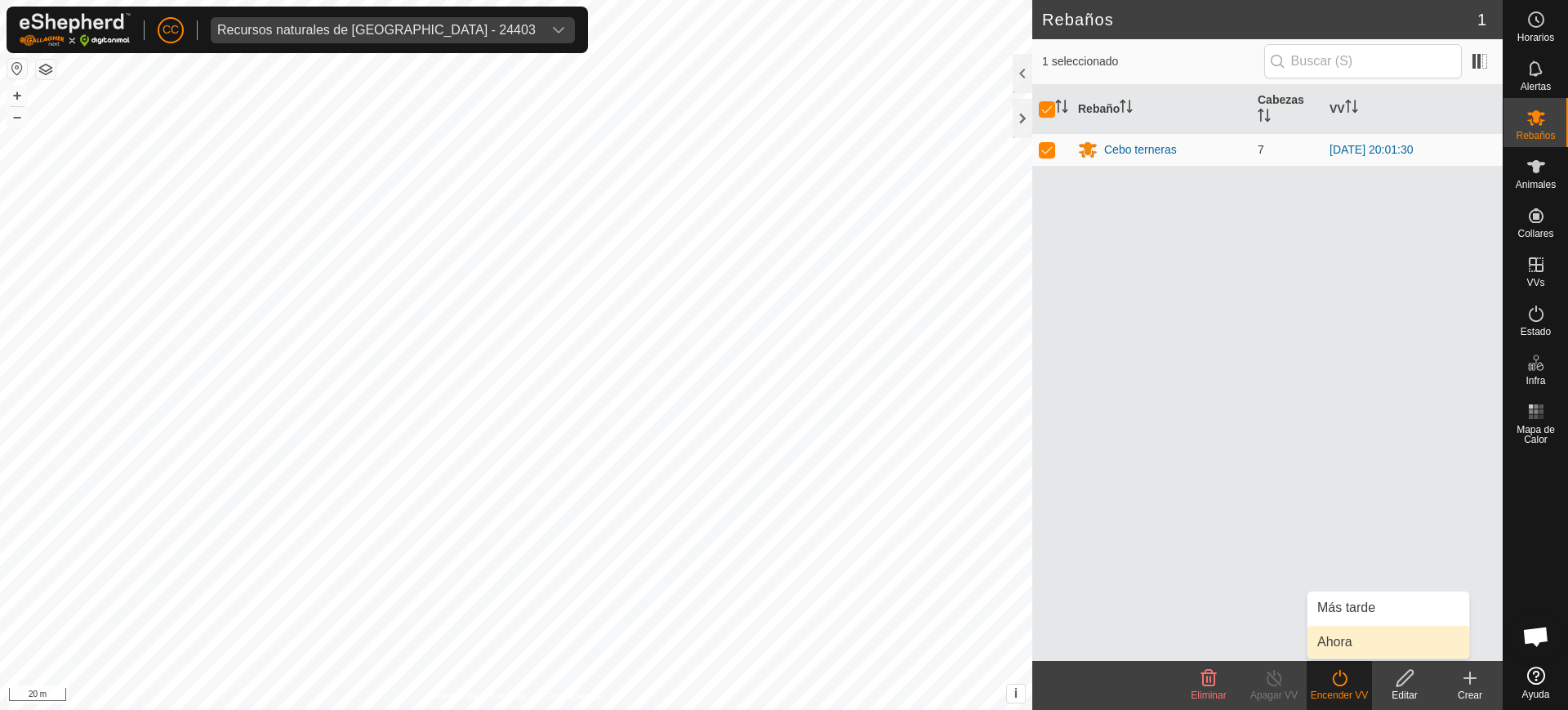
click at [1349, 648] on link "Ahora" at bounding box center [1388, 641] width 161 height 32
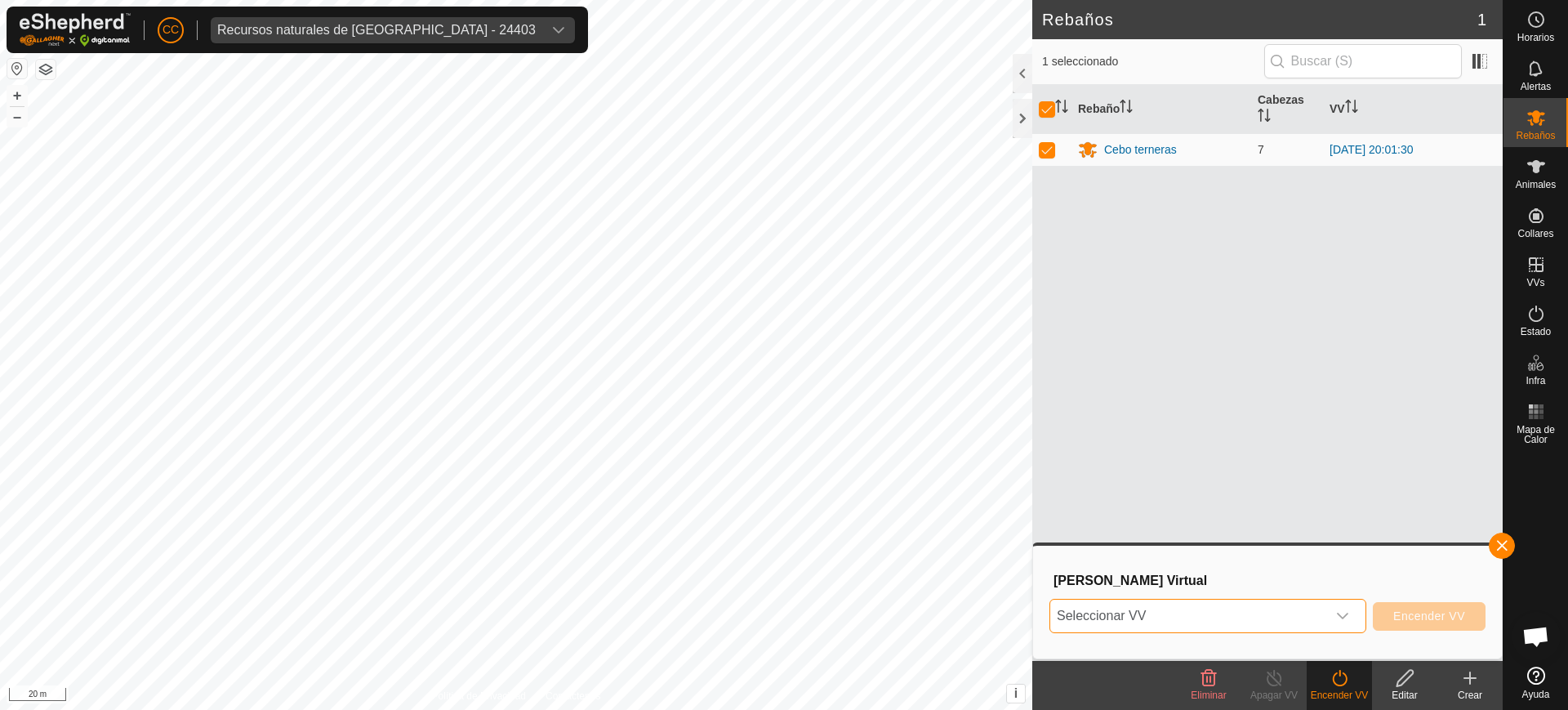
click at [1324, 616] on span "Seleccionar VV" at bounding box center [1188, 615] width 276 height 32
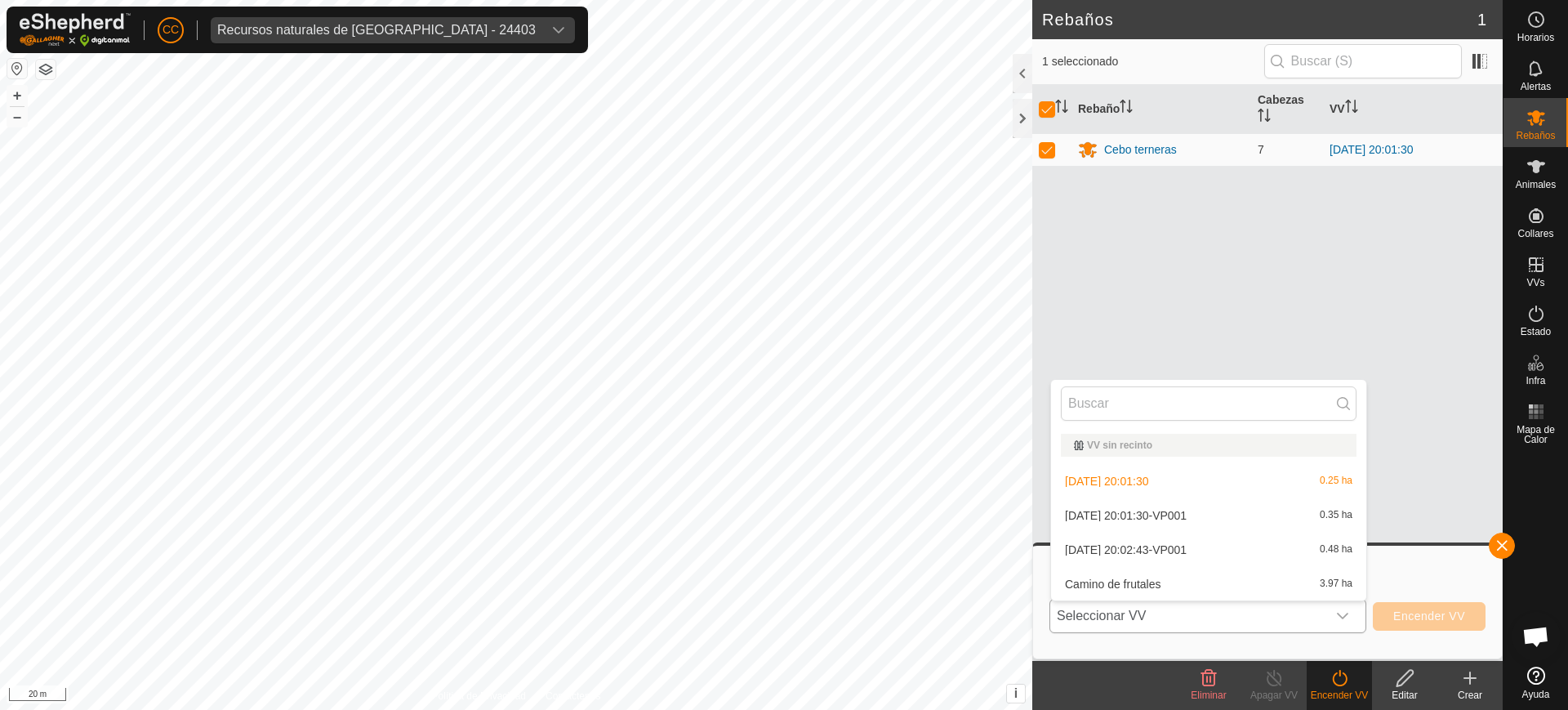
click at [1283, 514] on li "2025-09-14 20:01:30-VP001 0.35 ha" at bounding box center [1209, 515] width 315 height 32
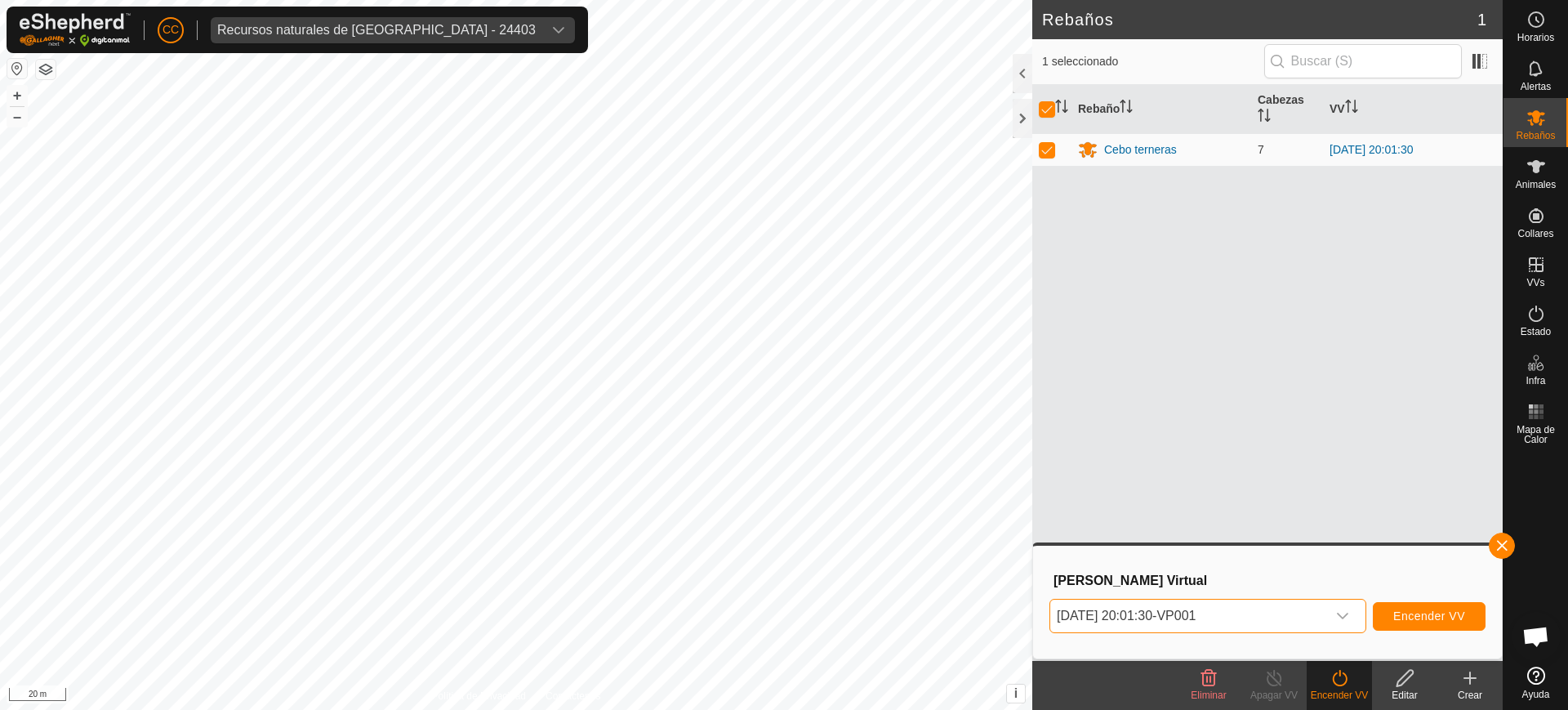
click at [1279, 609] on span "[DATE] 20:01:30-VP001" at bounding box center [1188, 615] width 276 height 32
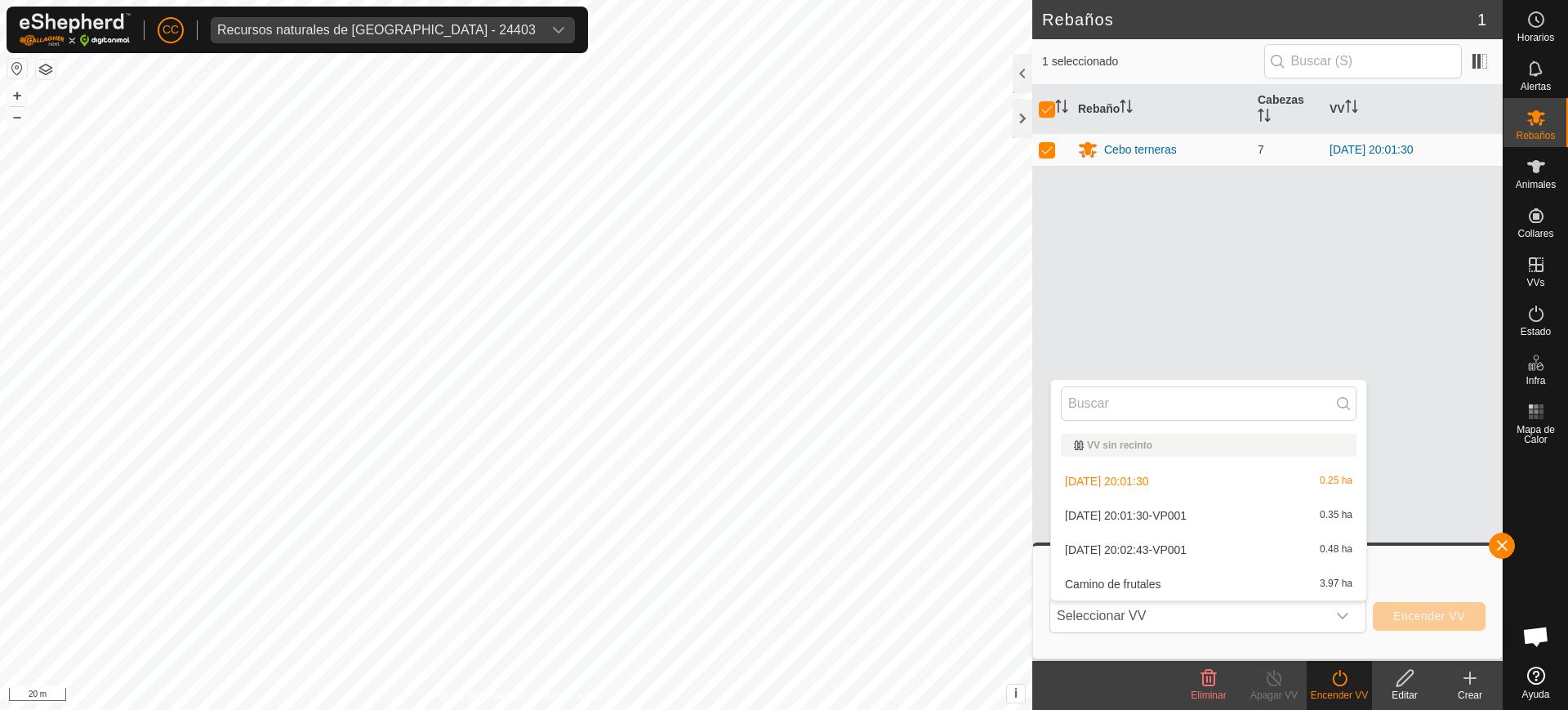
click at [1205, 508] on li "2025-09-14 20:01:30-VP001 0.35 ha" at bounding box center [1209, 515] width 315 height 32
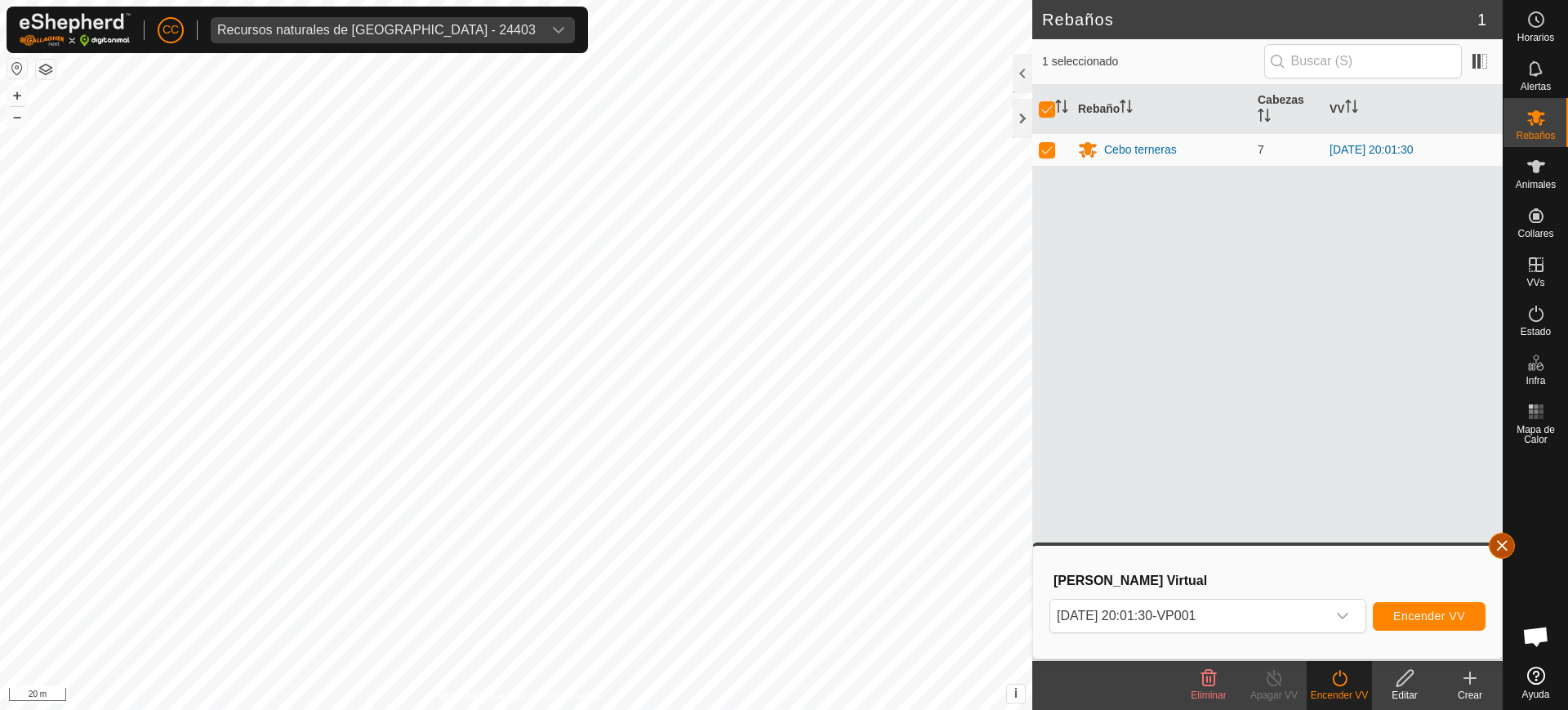
click at [1504, 550] on button "button" at bounding box center [1501, 545] width 26 height 26
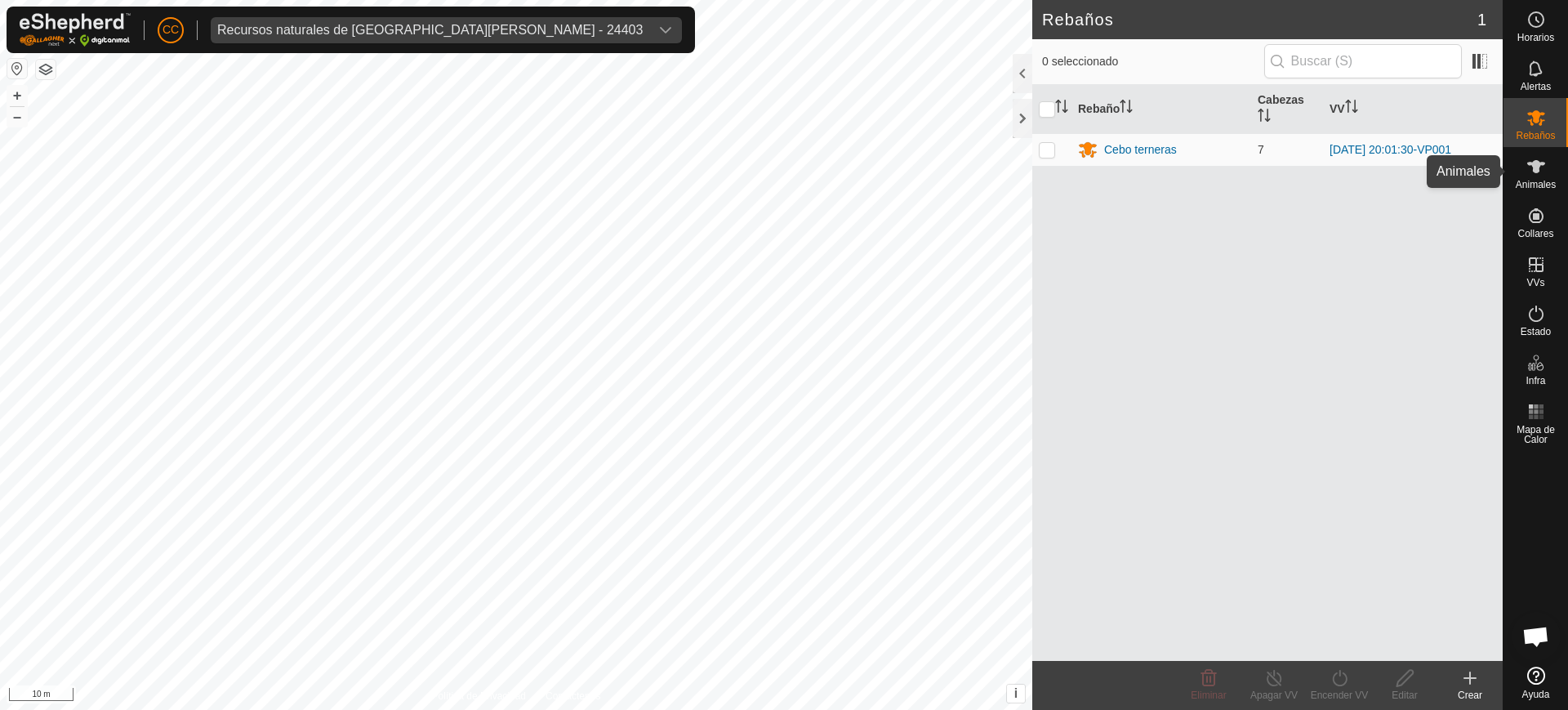
click at [1528, 170] on icon at bounding box center [1536, 166] width 20 height 20
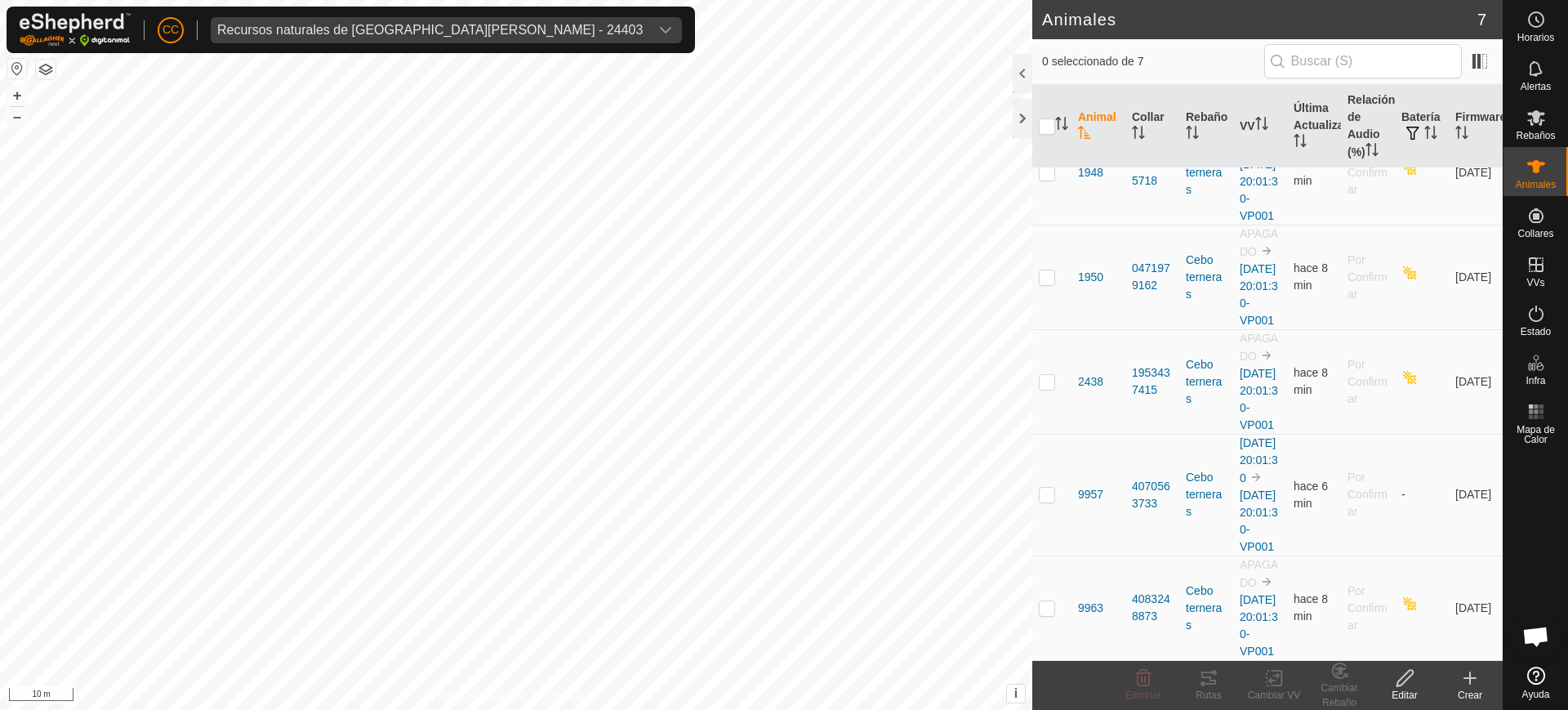
scroll to position [394, 0]
click at [1536, 313] on icon at bounding box center [1536, 313] width 20 height 20
